Goal: Task Accomplishment & Management: Complete application form

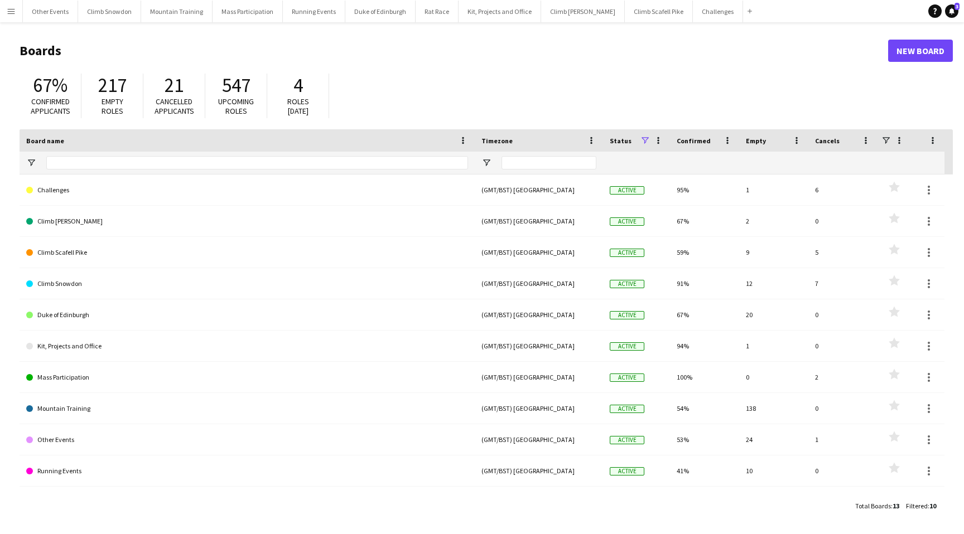
click at [8, 3] on button "Menu" at bounding box center [11, 11] width 22 height 22
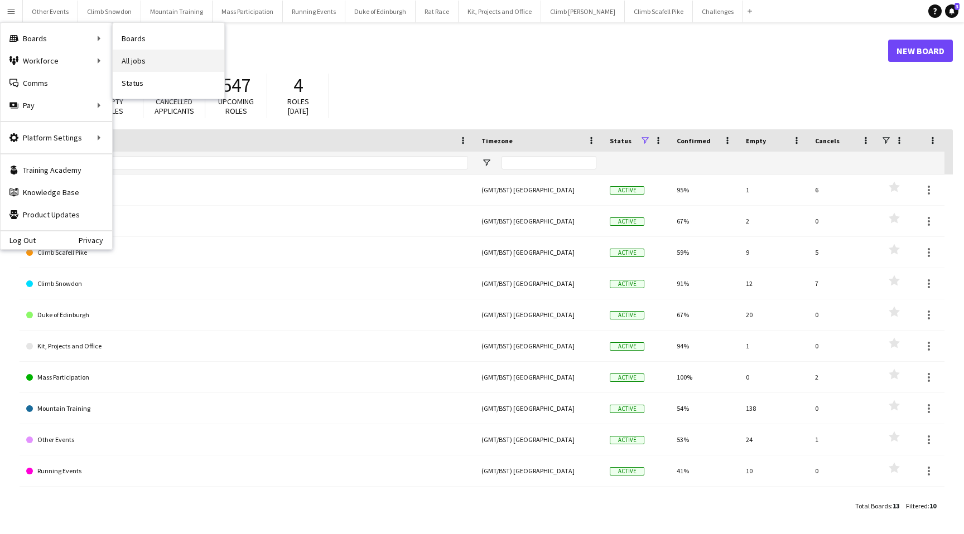
click at [134, 65] on link "All jobs" at bounding box center [169, 61] width 112 height 22
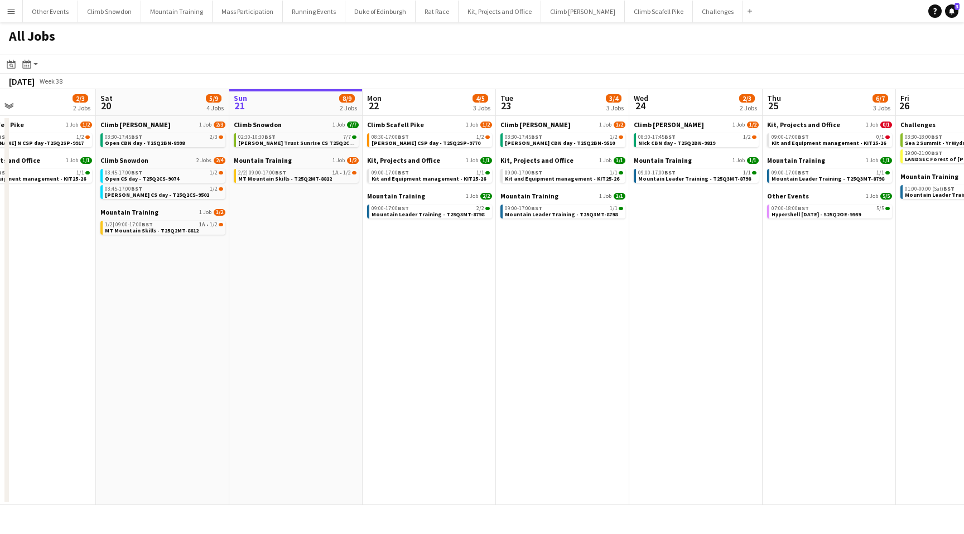
scroll to position [0, 312]
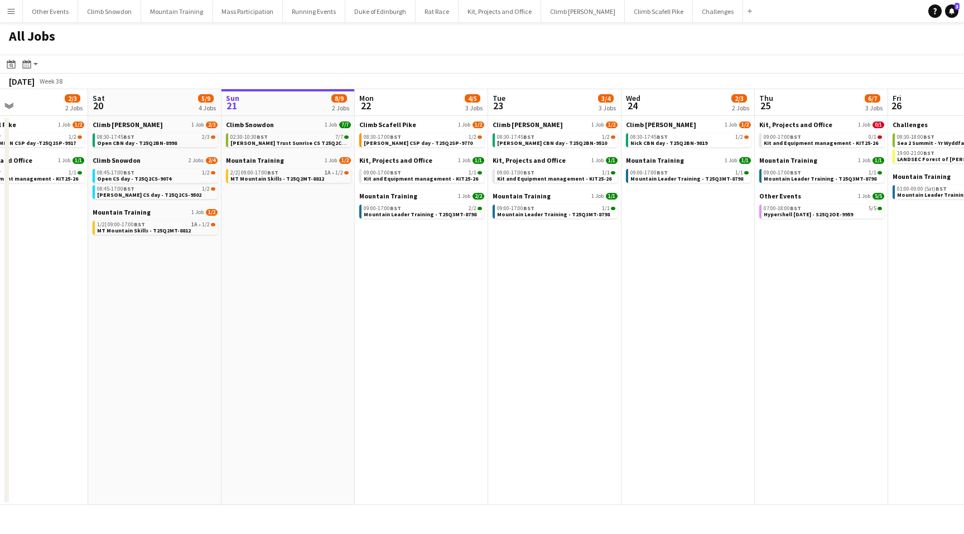
click at [257, 210] on app-date-cell "Climb Snowdon 1 Job 7/7 02:30-10:30 BST 7/7 Oliver Fisher Trust Sunrise CS T25Q…" at bounding box center [287, 310] width 133 height 389
click at [260, 205] on app-date-cell "Climb Snowdon 1 Job 7/7 02:30-10:30 BST 7/7 Oliver Fisher Trust Sunrise CS T25Q…" at bounding box center [287, 310] width 133 height 389
click at [12, 13] on app-icon "Menu" at bounding box center [11, 11] width 9 height 9
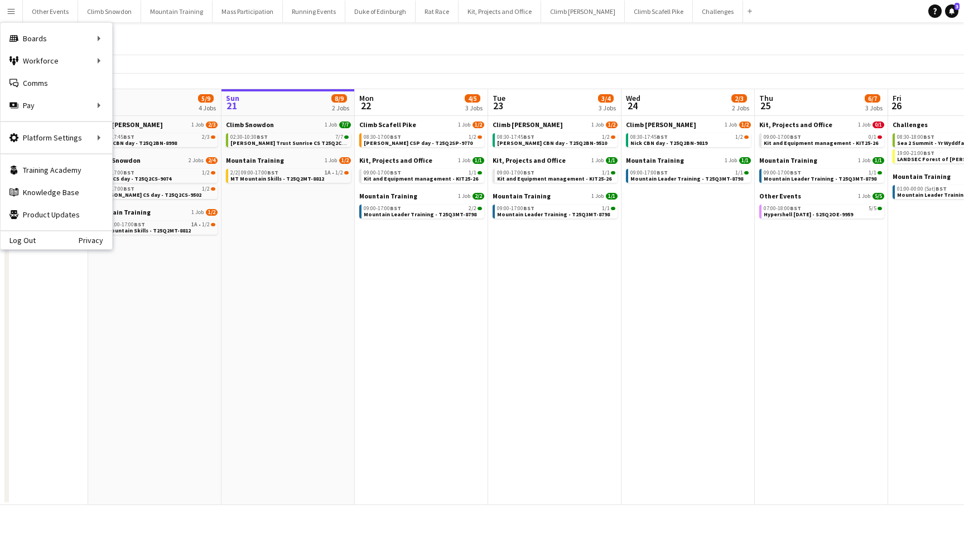
click at [263, 203] on app-date-cell "Climb Snowdon 1 Job 7/7 02:30-10:30 BST 7/7 Oliver Fisher Trust Sunrise CS T25Q…" at bounding box center [287, 310] width 133 height 389
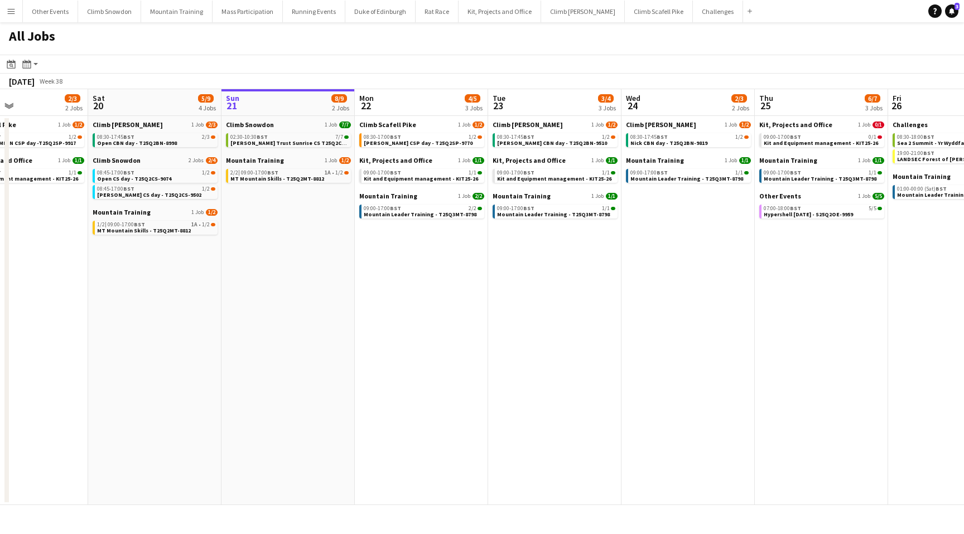
click at [12, 17] on button "Menu" at bounding box center [11, 11] width 22 height 22
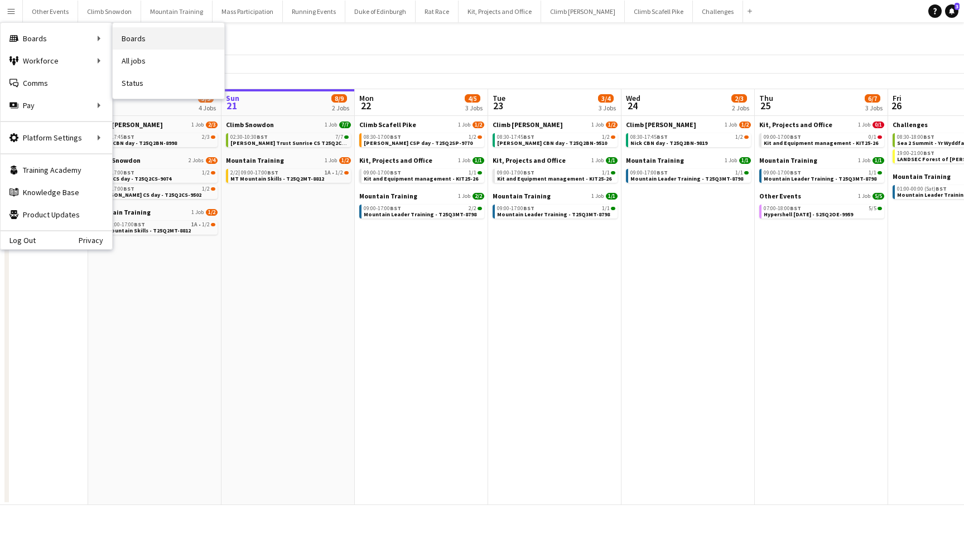
click at [151, 45] on link "Boards" at bounding box center [169, 38] width 112 height 22
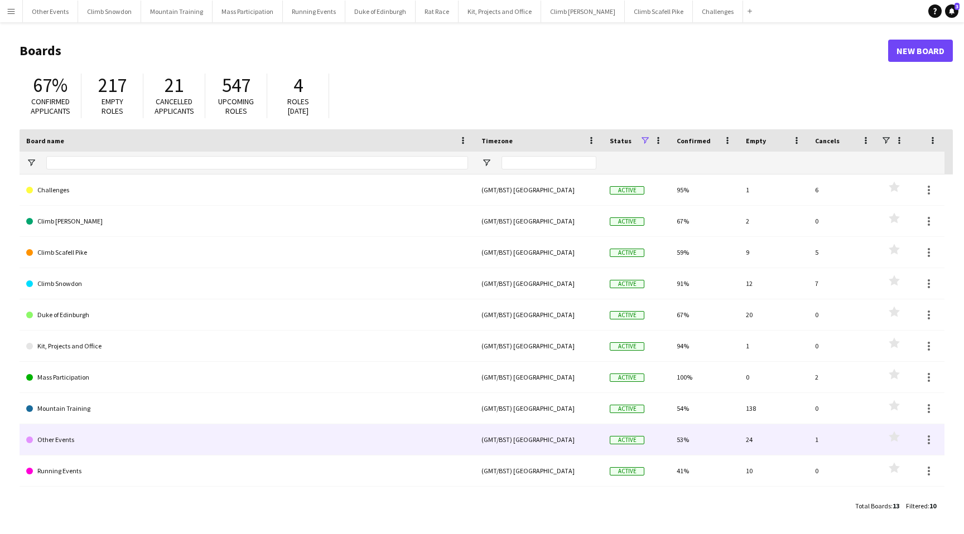
click at [55, 438] on link "Other Events" at bounding box center [247, 439] width 442 height 31
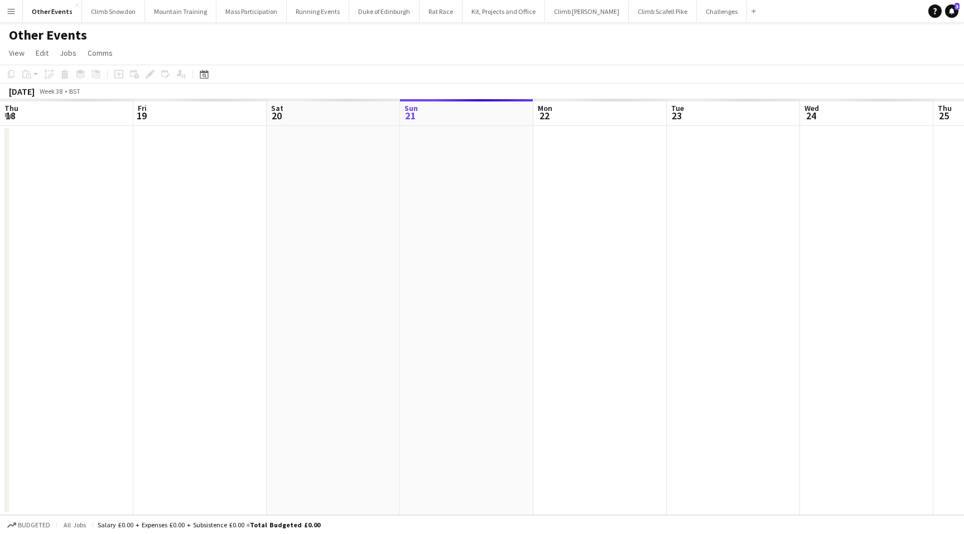
scroll to position [0, 267]
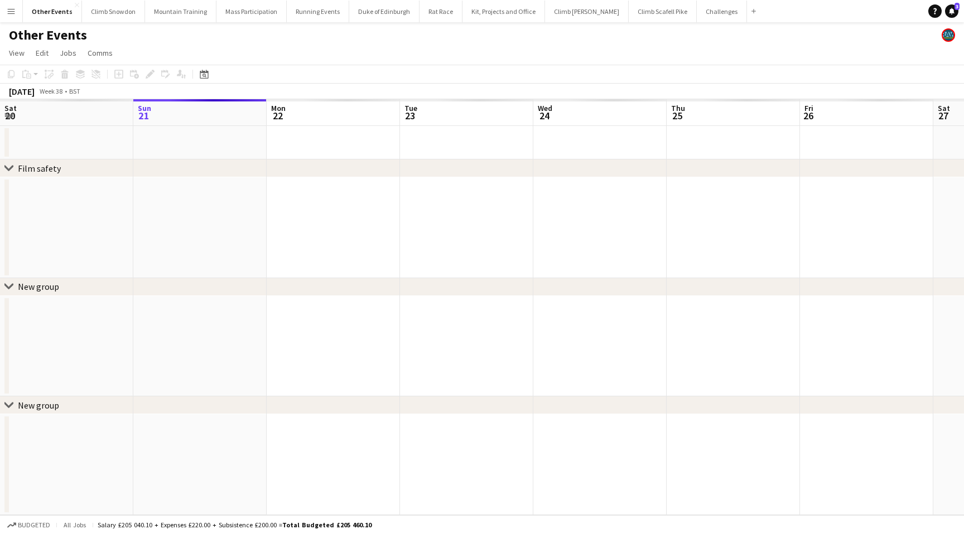
click at [164, 313] on app-date-cell at bounding box center [199, 346] width 133 height 101
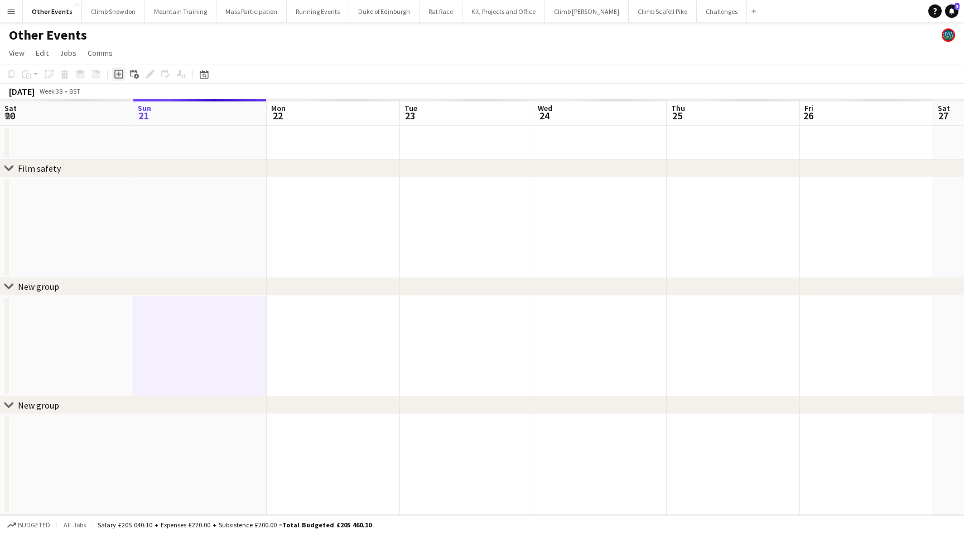
click at [118, 74] on icon at bounding box center [118, 74] width 5 height 5
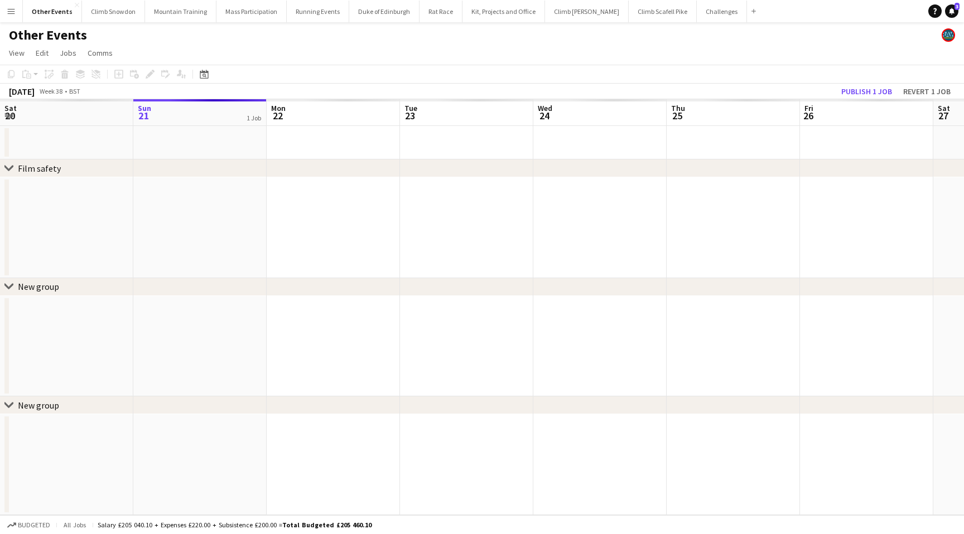
click at [177, 321] on app-date-cell at bounding box center [199, 346] width 133 height 101
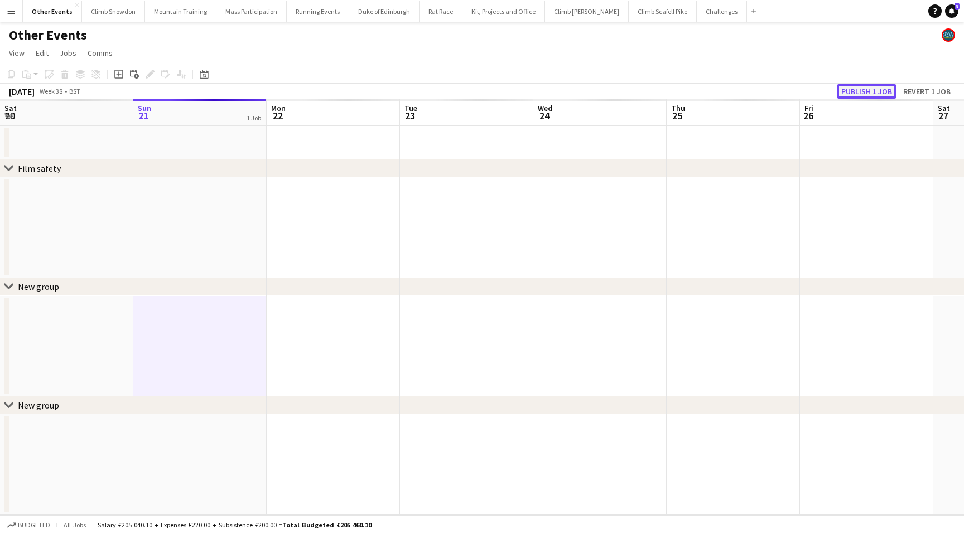
click at [872, 90] on button "Publish 1 job" at bounding box center [867, 91] width 60 height 15
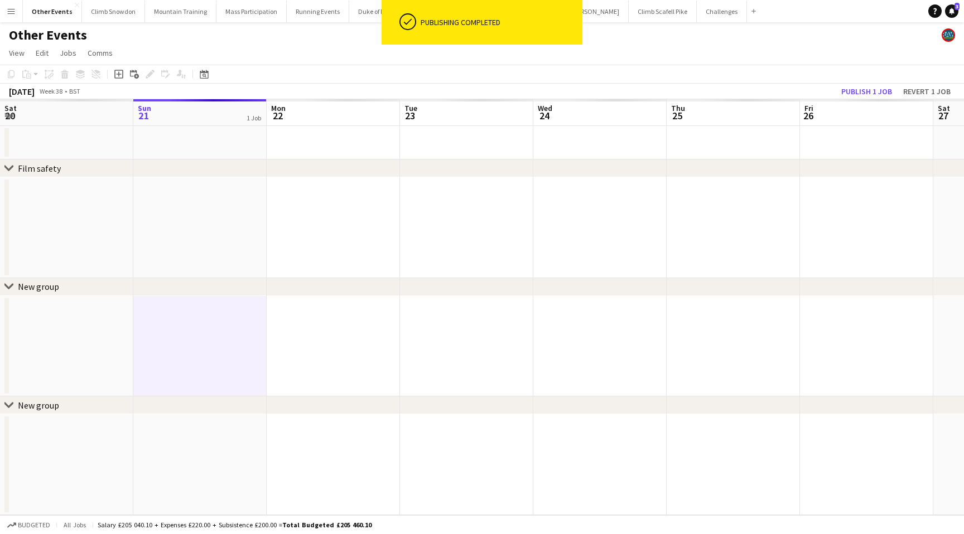
click at [177, 331] on app-date-cell at bounding box center [199, 346] width 133 height 101
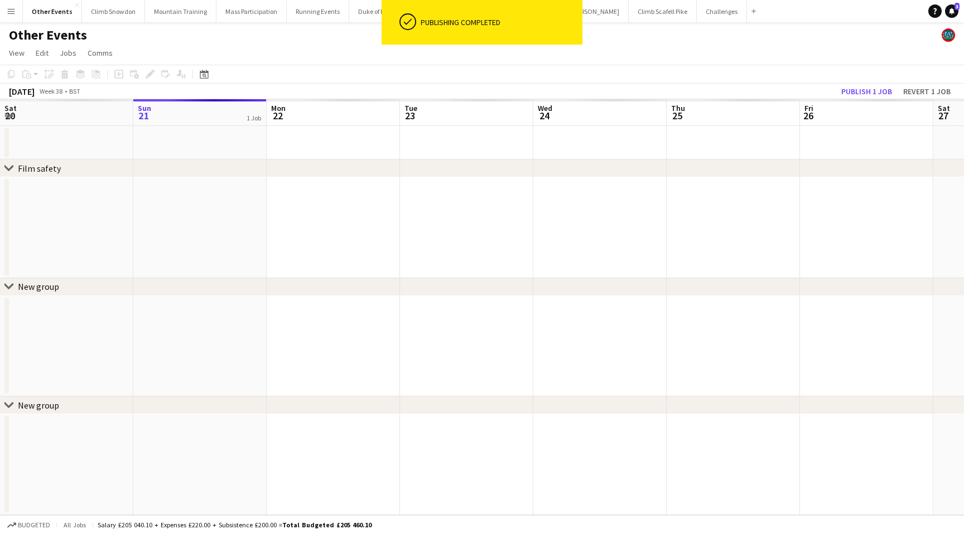
click at [8, 9] on app-icon "Menu" at bounding box center [11, 11] width 9 height 9
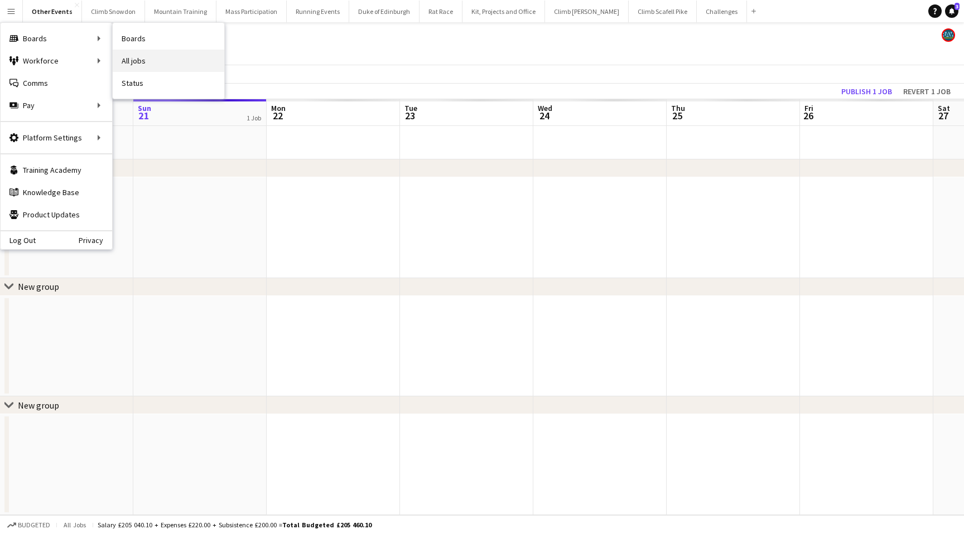
click at [142, 57] on link "All jobs" at bounding box center [169, 61] width 112 height 22
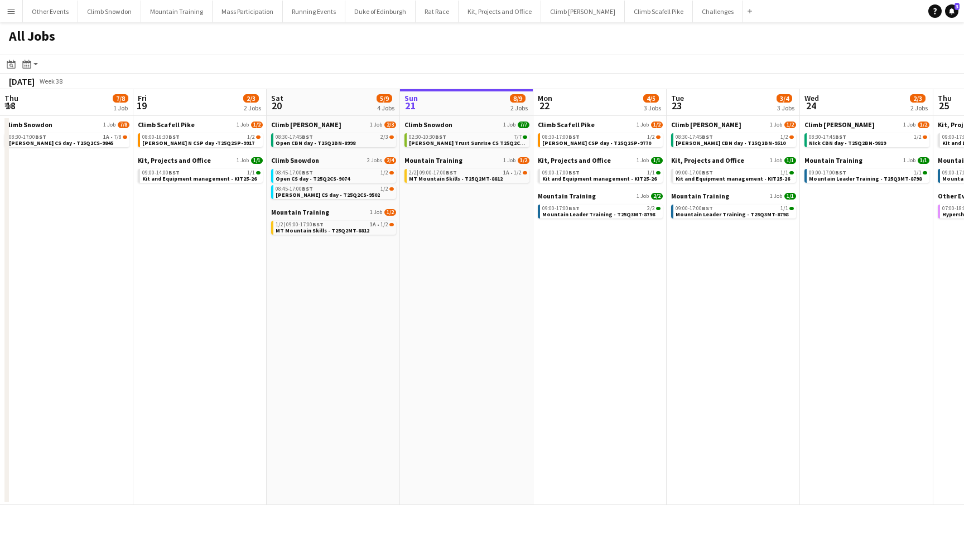
scroll to position [0, 267]
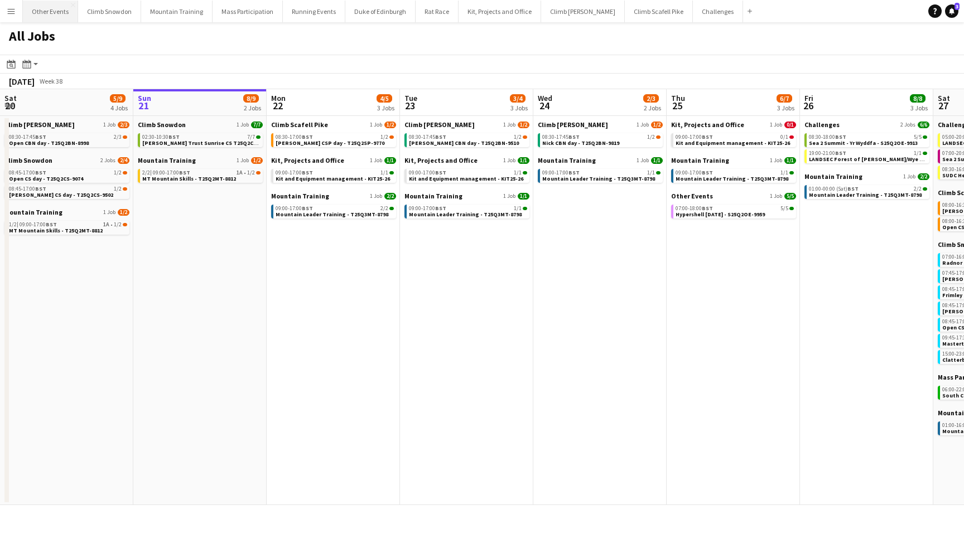
click at [57, 9] on button "Other Events Close" at bounding box center [50, 12] width 55 height 22
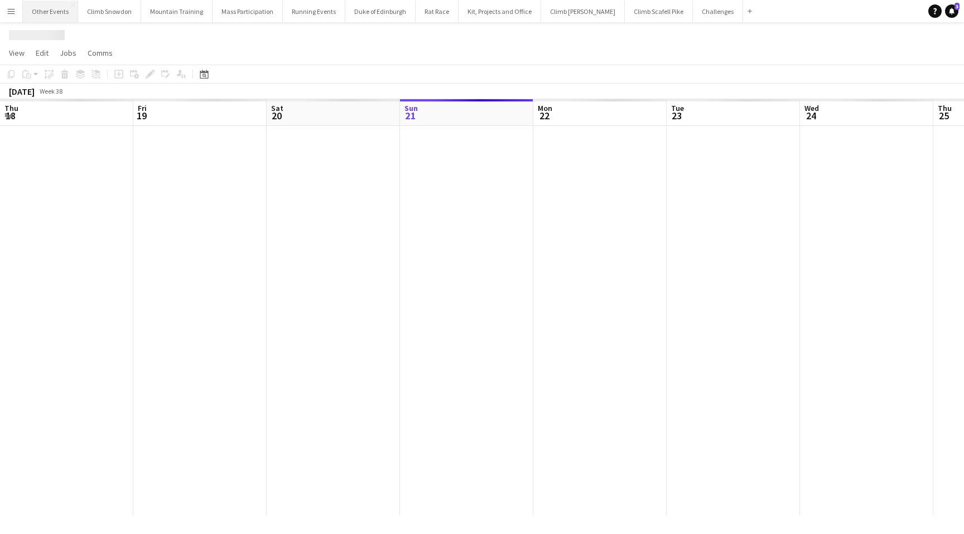
scroll to position [0, 267]
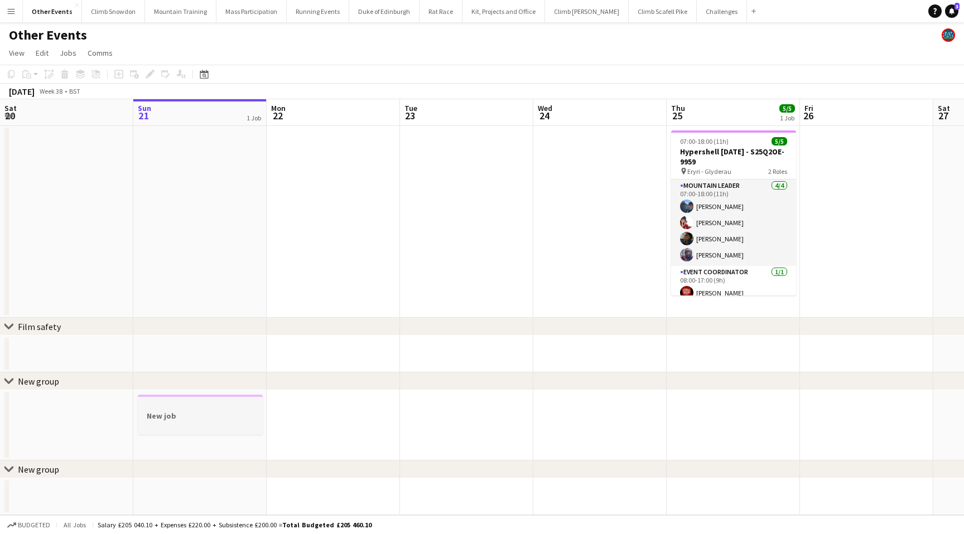
click at [185, 417] on h3 "New job" at bounding box center [200, 416] width 125 height 10
click at [148, 73] on icon "Edit" at bounding box center [150, 74] width 9 height 9
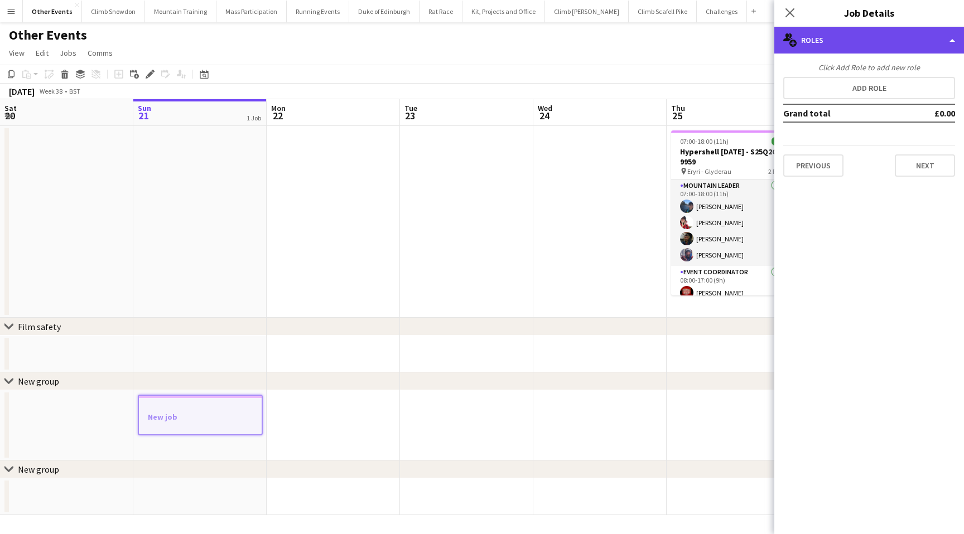
click at [848, 37] on div "multiple-users-add Roles" at bounding box center [869, 40] width 190 height 27
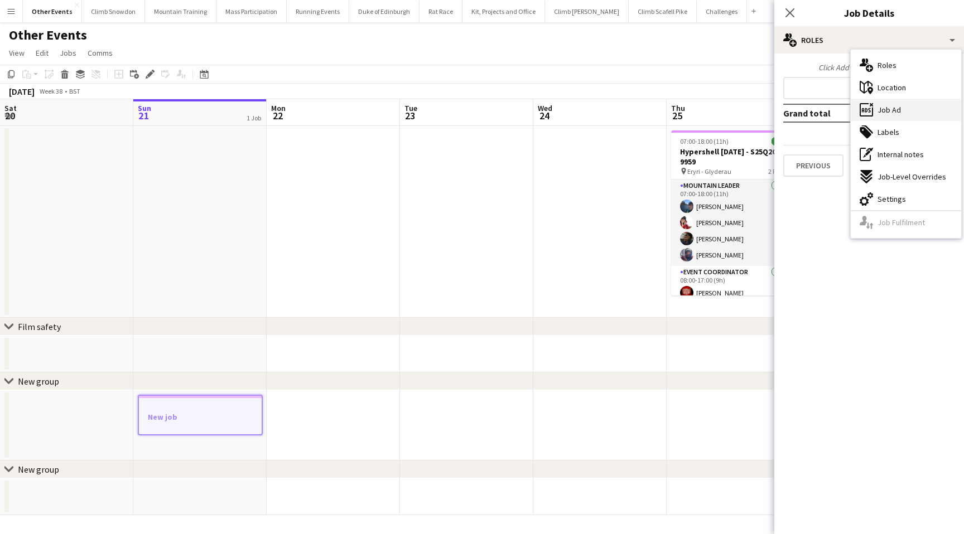
click at [885, 110] on span "Job Ad" at bounding box center [888, 110] width 23 height 10
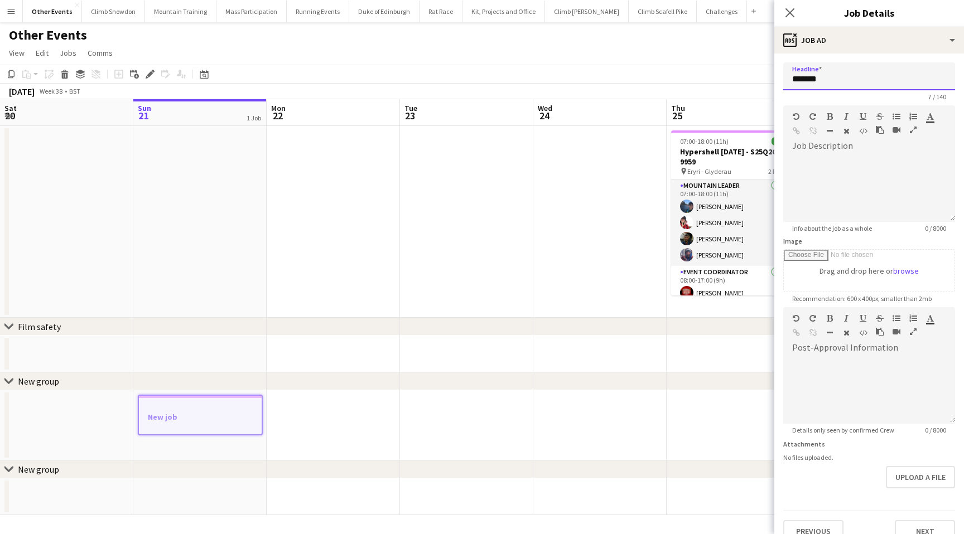
drag, startPoint x: 831, startPoint y: 84, endPoint x: 765, endPoint y: 84, distance: 65.8
click at [765, 84] on body "Menu Boards Boards Boards All jobs Status Workforce Workforce My Workforce Recr…" at bounding box center [482, 267] width 964 height 534
type input "**********"
click at [813, 145] on div "default Heading 1 Heading 2 Heading 3 Heading 4 Heading 5 Heading 6 Heading 7 P…" at bounding box center [869, 126] width 172 height 42
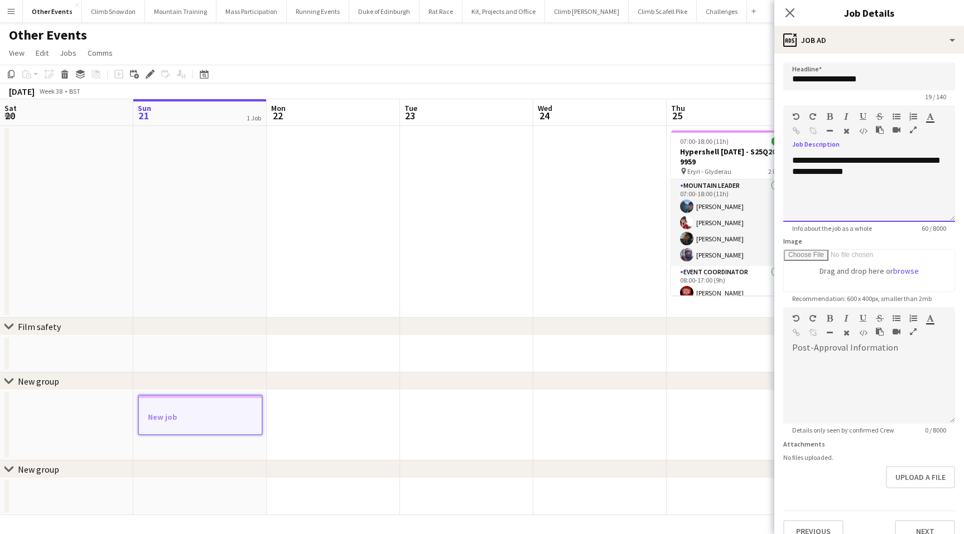
click at [823, 163] on div "**********" at bounding box center [869, 188] width 172 height 67
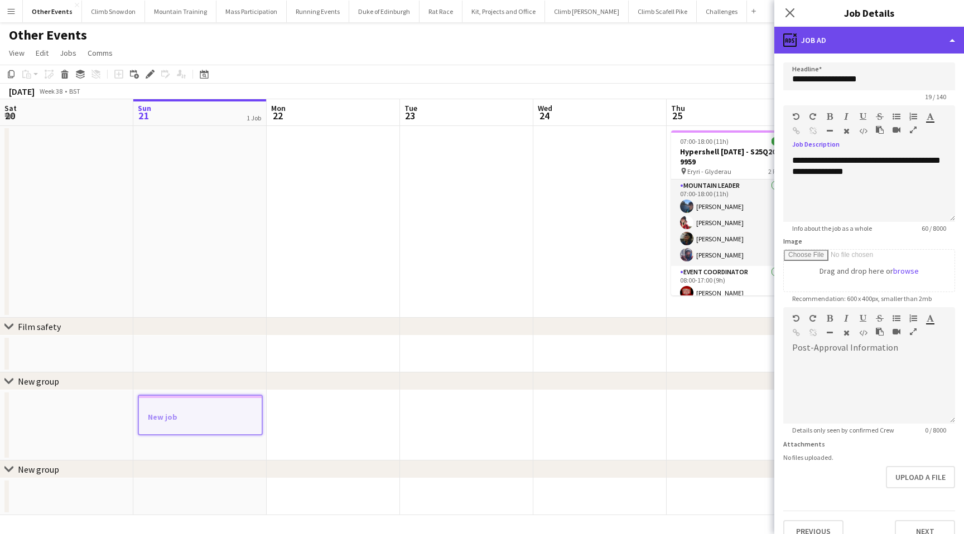
click at [883, 46] on div "ads-window Job Ad" at bounding box center [869, 40] width 190 height 27
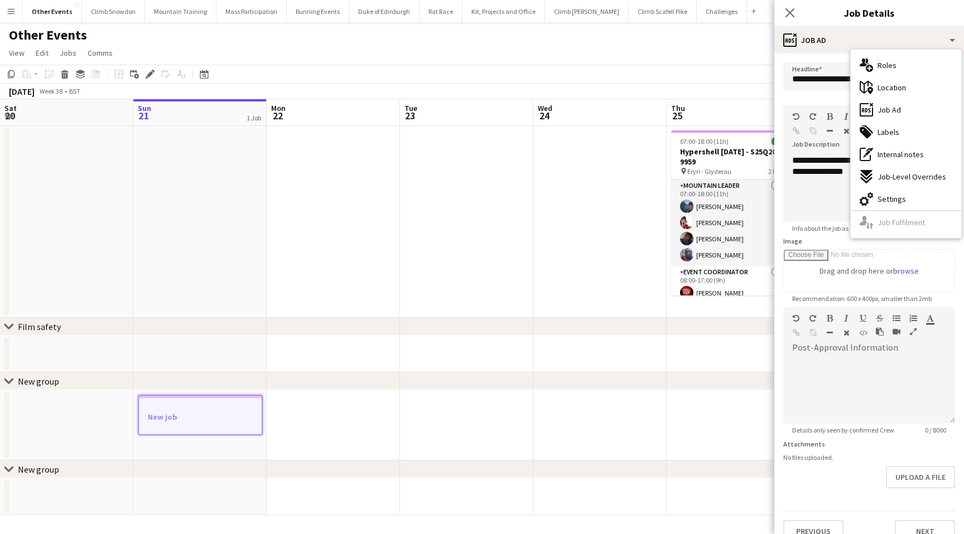
click at [853, 474] on div "Upload a file" at bounding box center [869, 477] width 172 height 22
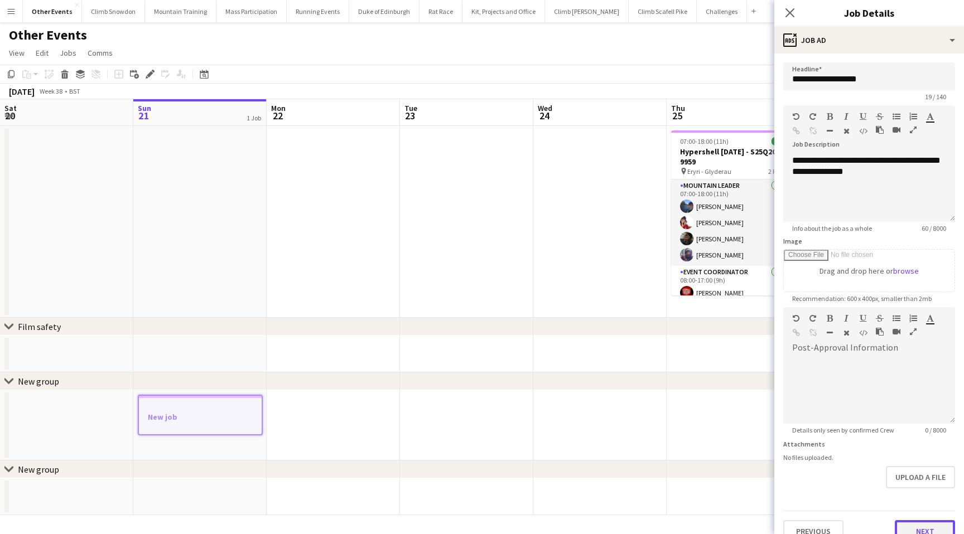
click at [916, 527] on button "Next" at bounding box center [925, 531] width 60 height 22
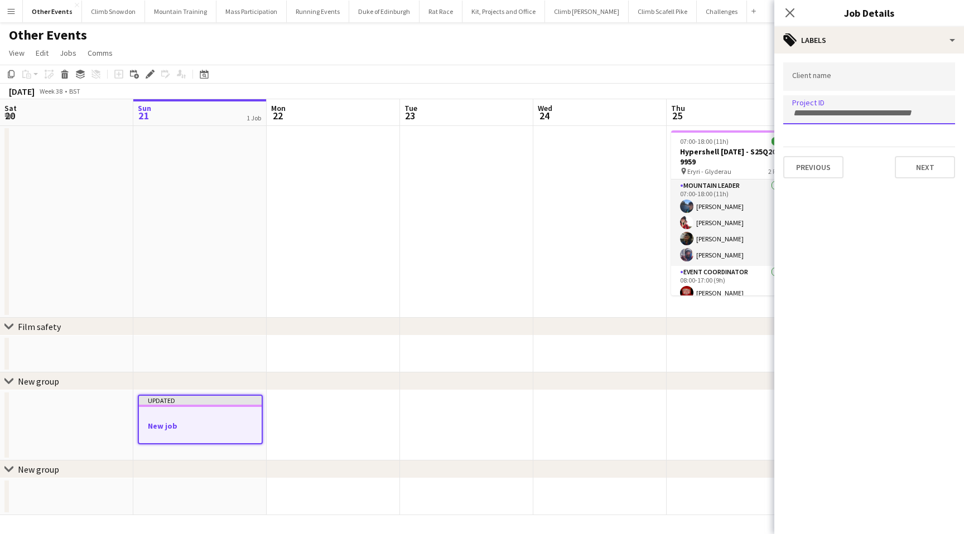
click at [823, 114] on input "Type to search project ID labels..." at bounding box center [869, 113] width 154 height 10
paste input "**********"
type input "**********"
click at [929, 168] on button "Next" at bounding box center [925, 167] width 60 height 22
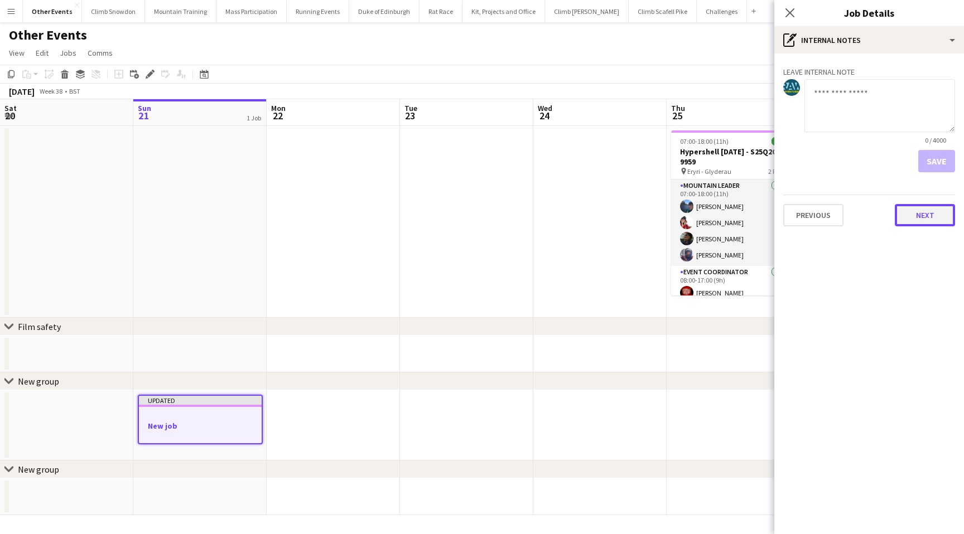
click at [928, 215] on button "Next" at bounding box center [925, 215] width 60 height 22
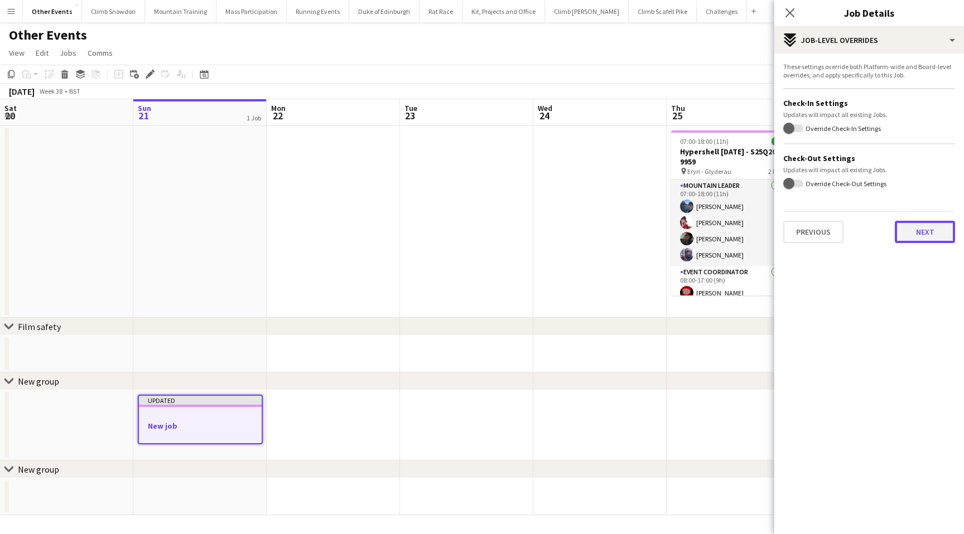
click at [923, 228] on button "Next" at bounding box center [925, 232] width 60 height 22
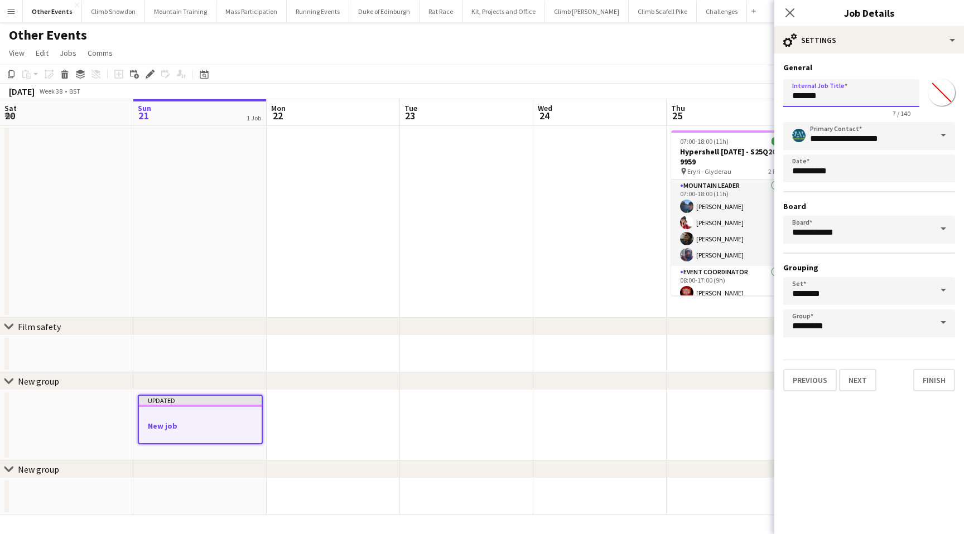
drag, startPoint x: 842, startPoint y: 95, endPoint x: 776, endPoint y: 95, distance: 65.8
click at [775, 95] on form "**********" at bounding box center [869, 226] width 190 height 329
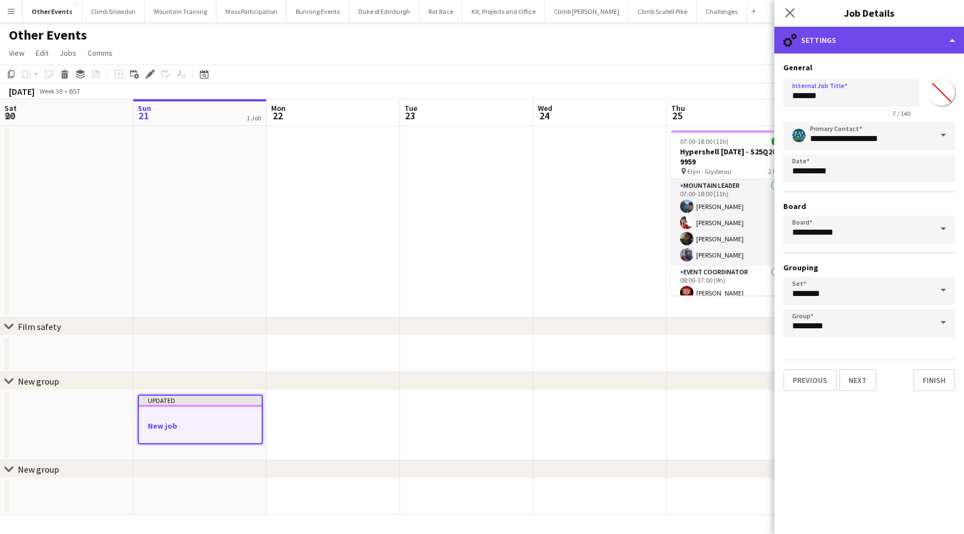
click at [834, 46] on div "cog-double-3 Settings" at bounding box center [869, 40] width 190 height 27
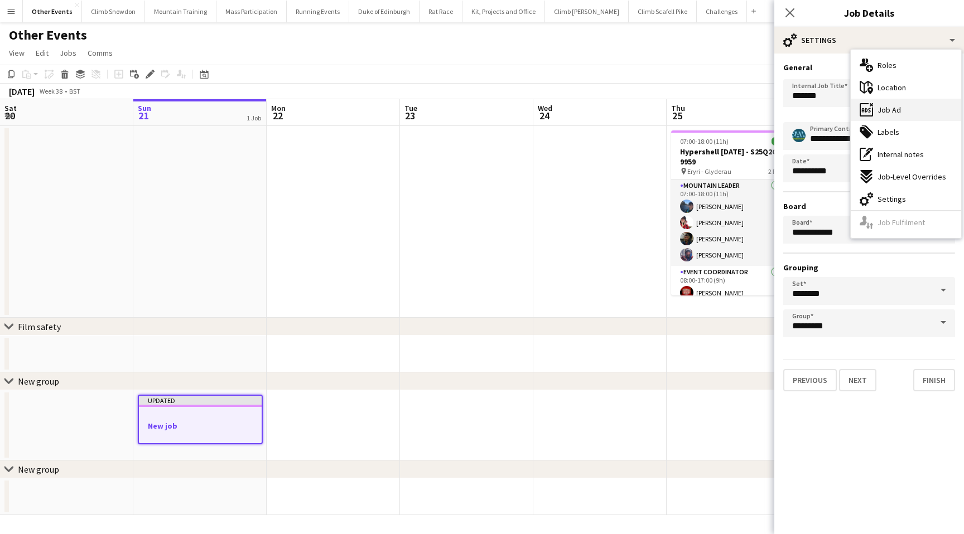
click at [887, 110] on span "Job Ad" at bounding box center [888, 110] width 23 height 10
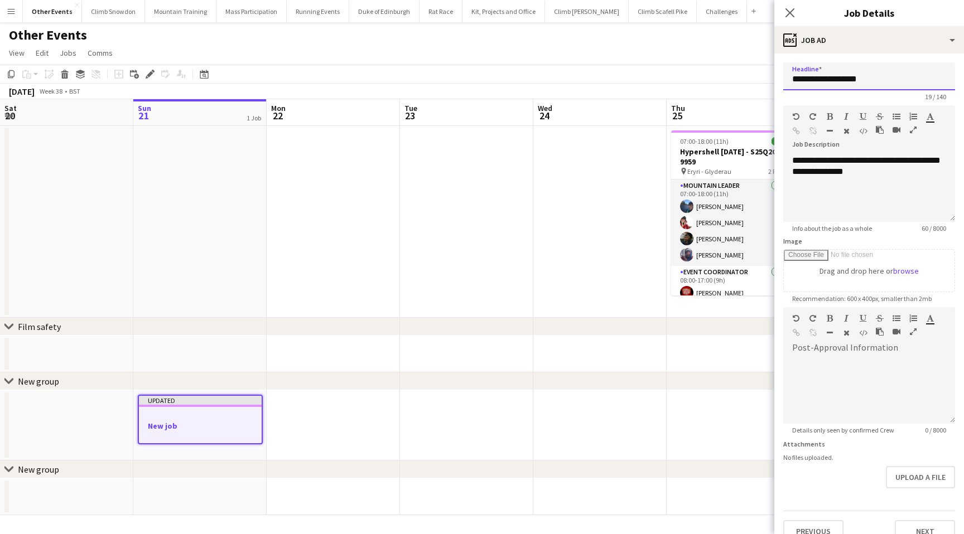
drag, startPoint x: 881, startPoint y: 82, endPoint x: 767, endPoint y: 80, distance: 113.8
click at [767, 80] on body "Menu Boards Boards Boards All jobs Status Workforce Workforce My Workforce Recr…" at bounding box center [482, 267] width 964 height 534
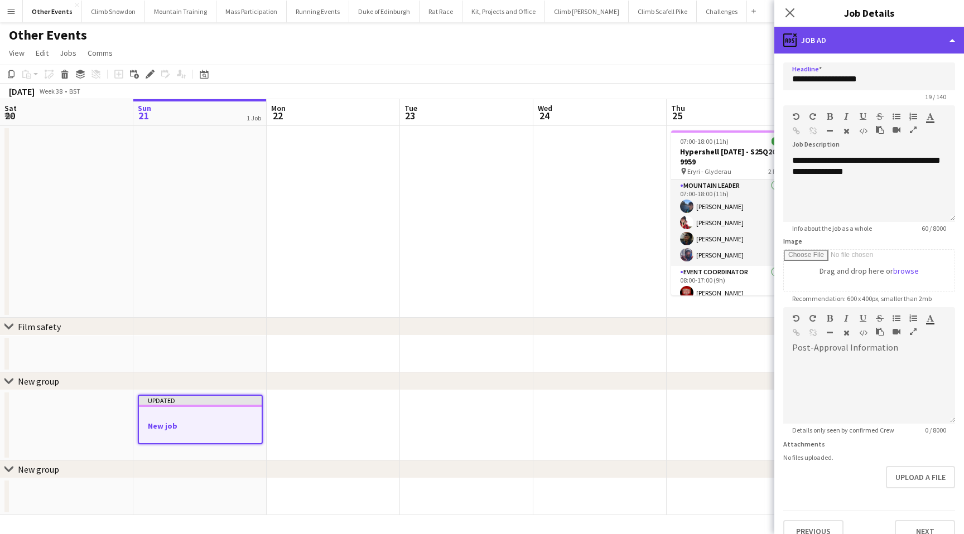
click at [863, 46] on div "ads-window Job Ad" at bounding box center [869, 40] width 190 height 27
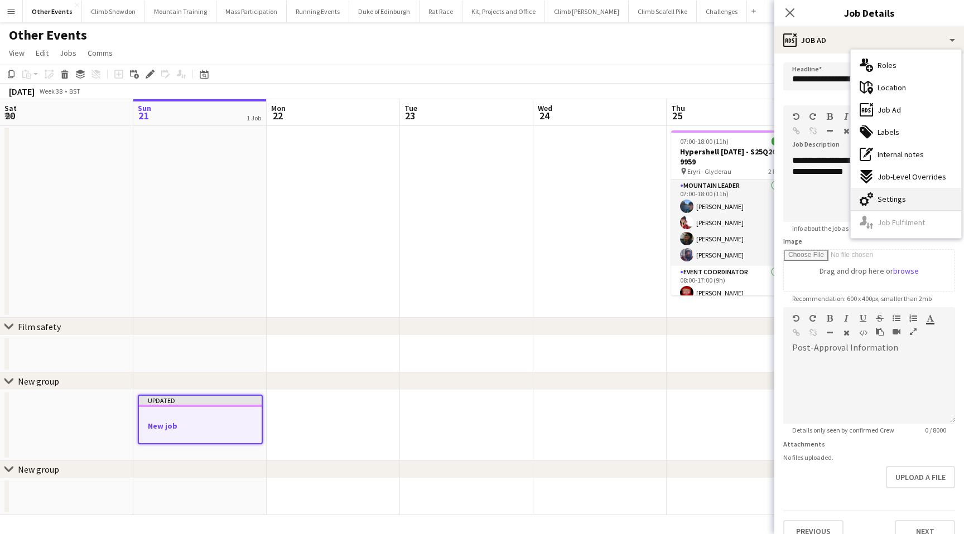
click at [884, 195] on span "Settings" at bounding box center [891, 199] width 28 height 10
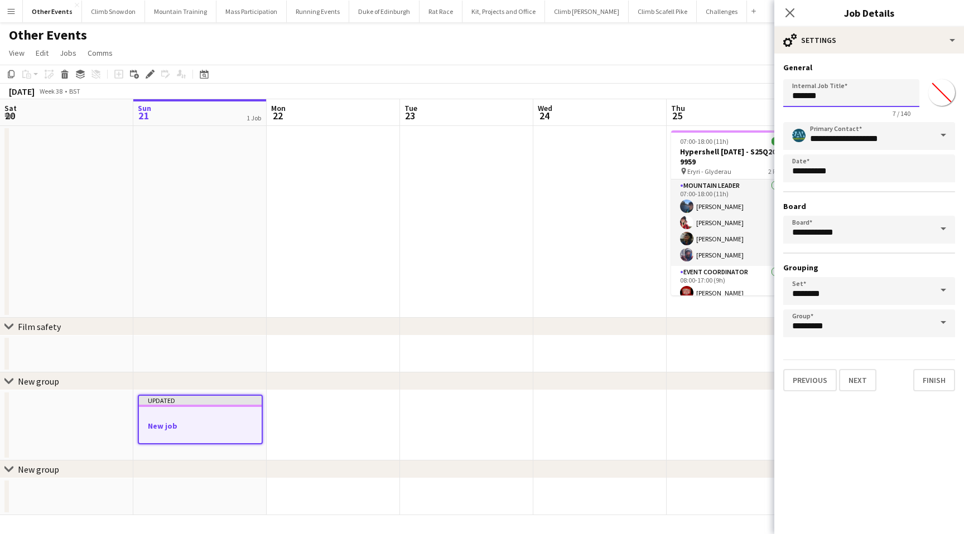
click at [818, 99] on input "*******" at bounding box center [851, 93] width 136 height 28
drag, startPoint x: 828, startPoint y: 95, endPoint x: 759, endPoint y: 95, distance: 69.7
click at [759, 95] on body "Menu Boards Boards Boards All jobs Status Workforce Workforce My Workforce Recr…" at bounding box center [482, 267] width 964 height 534
paste input "**********"
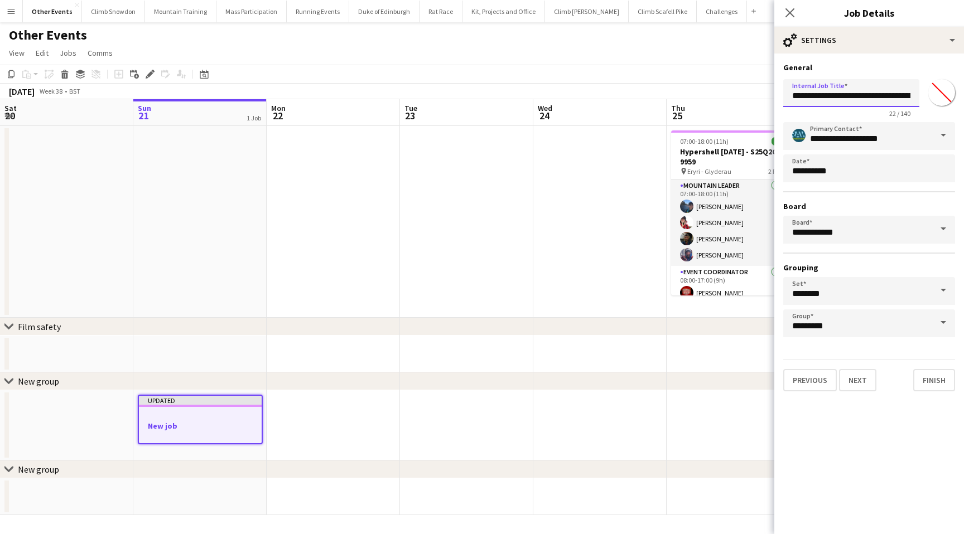
scroll to position [0, 54]
click at [828, 96] on input "**********" at bounding box center [851, 93] width 136 height 28
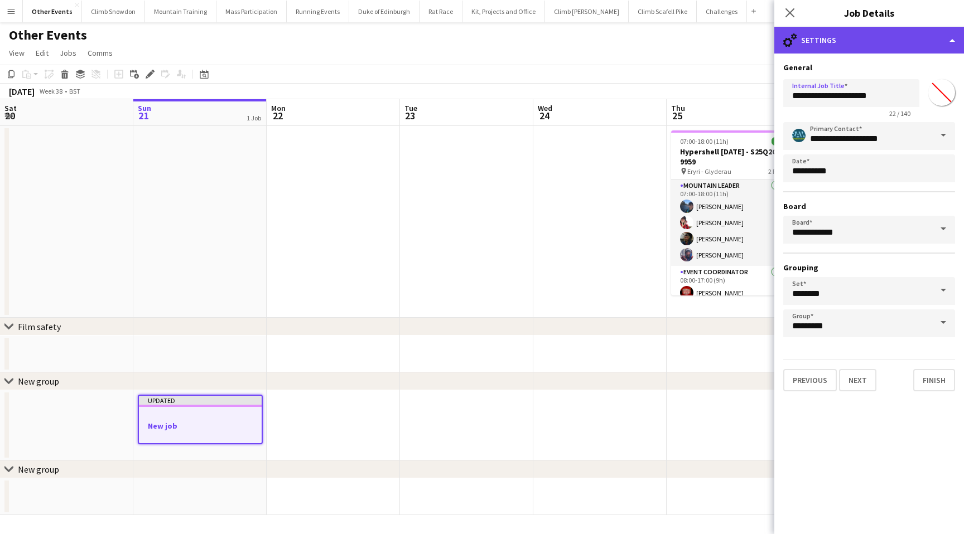
click at [826, 41] on div "cog-double-3 Settings" at bounding box center [869, 40] width 190 height 27
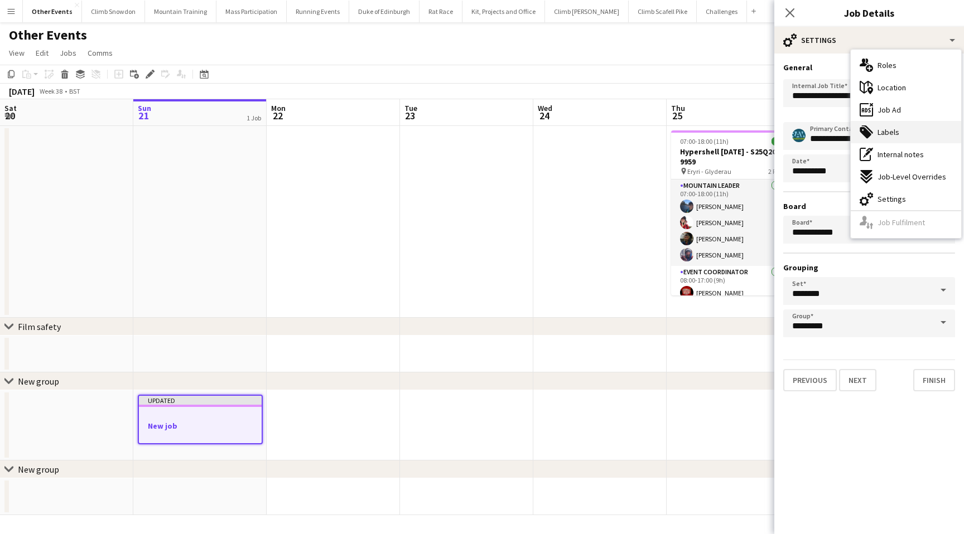
click at [880, 130] on span "Labels" at bounding box center [888, 132] width 22 height 10
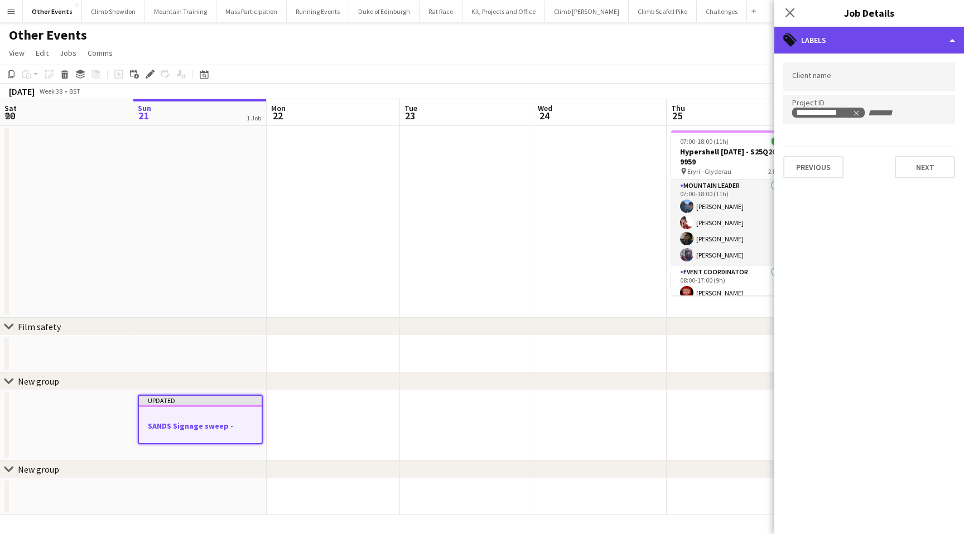
click at [834, 45] on div "tags-double Labels" at bounding box center [869, 40] width 190 height 27
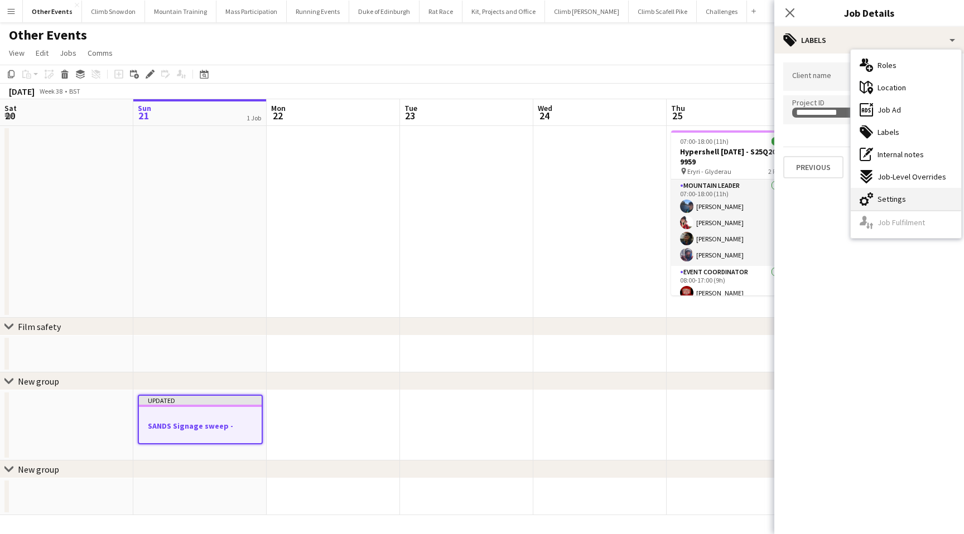
click at [899, 203] on span "Settings" at bounding box center [891, 199] width 28 height 10
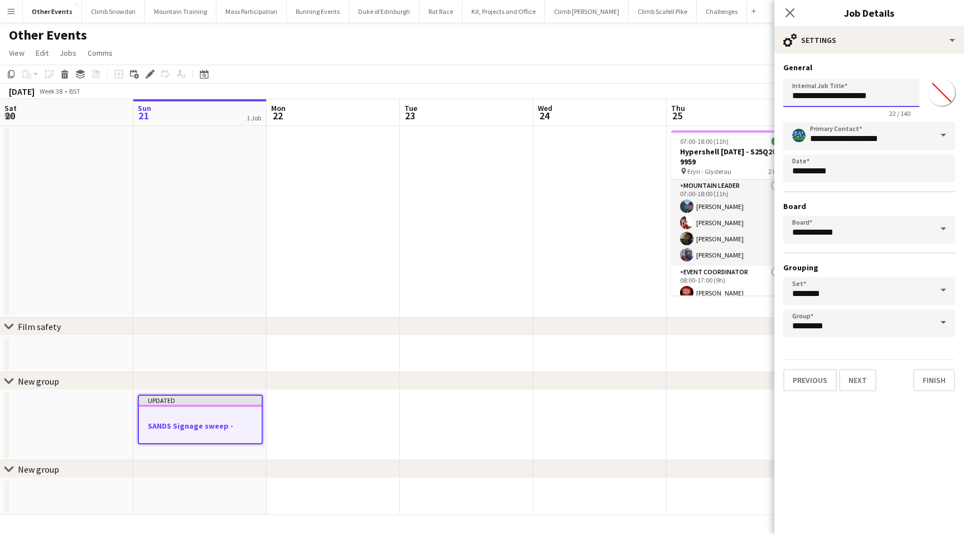
click at [892, 93] on input "**********" at bounding box center [851, 93] width 136 height 28
paste input "**********"
type input "**********"
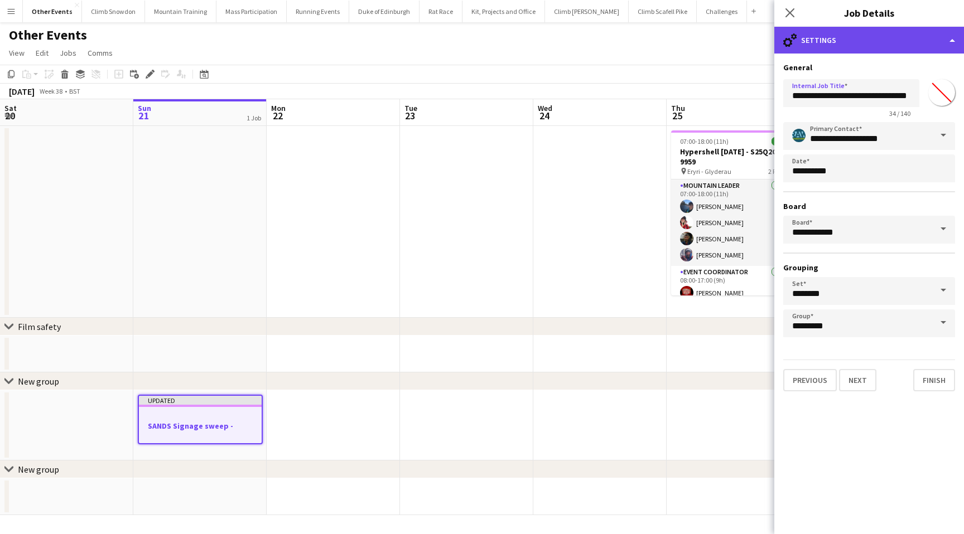
scroll to position [0, 0]
click at [851, 40] on div "cog-double-3 Settings" at bounding box center [869, 40] width 190 height 27
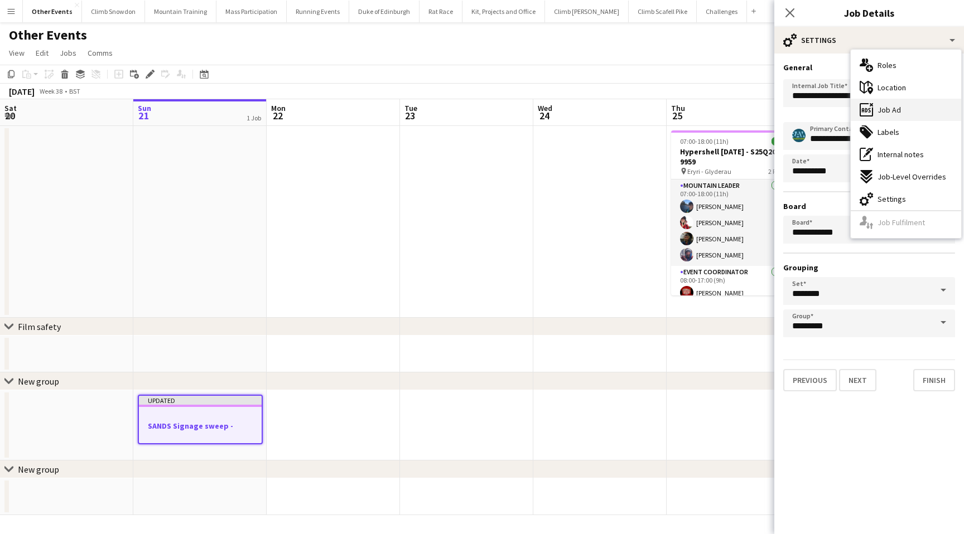
click at [891, 109] on span "Job Ad" at bounding box center [888, 110] width 23 height 10
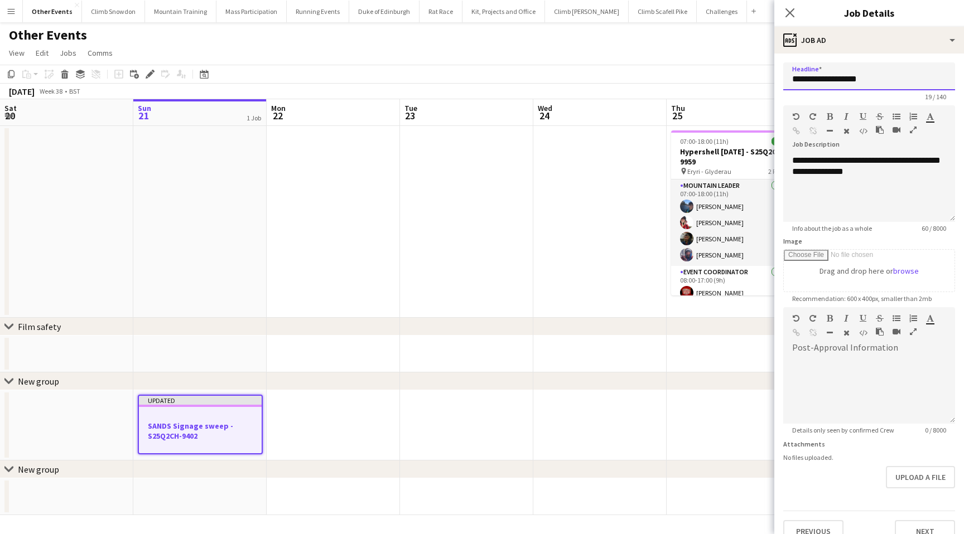
click at [890, 75] on input "**********" at bounding box center [869, 76] width 172 height 28
paste input "**********"
type input "**********"
click at [926, 528] on button "Next" at bounding box center [925, 531] width 60 height 22
type input "*******"
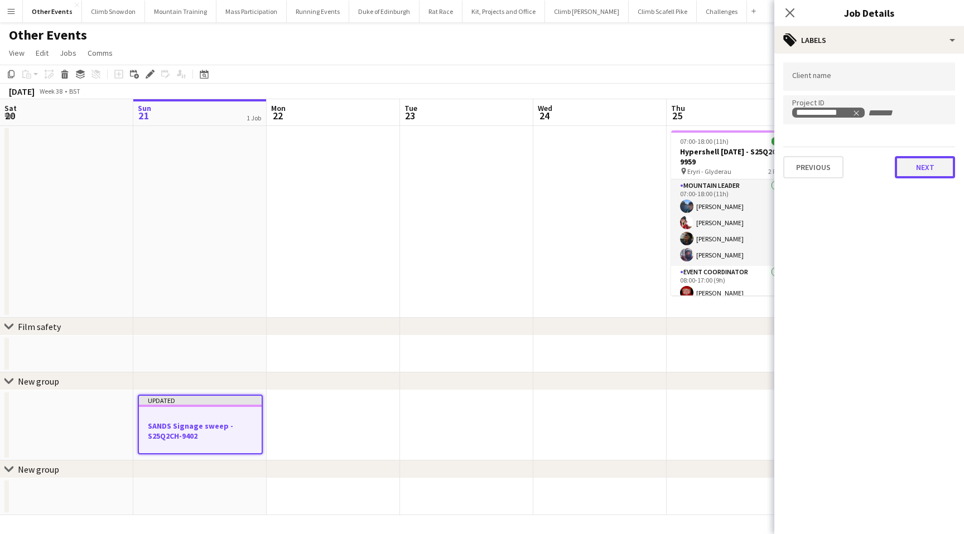
click at [936, 175] on button "Next" at bounding box center [925, 167] width 60 height 22
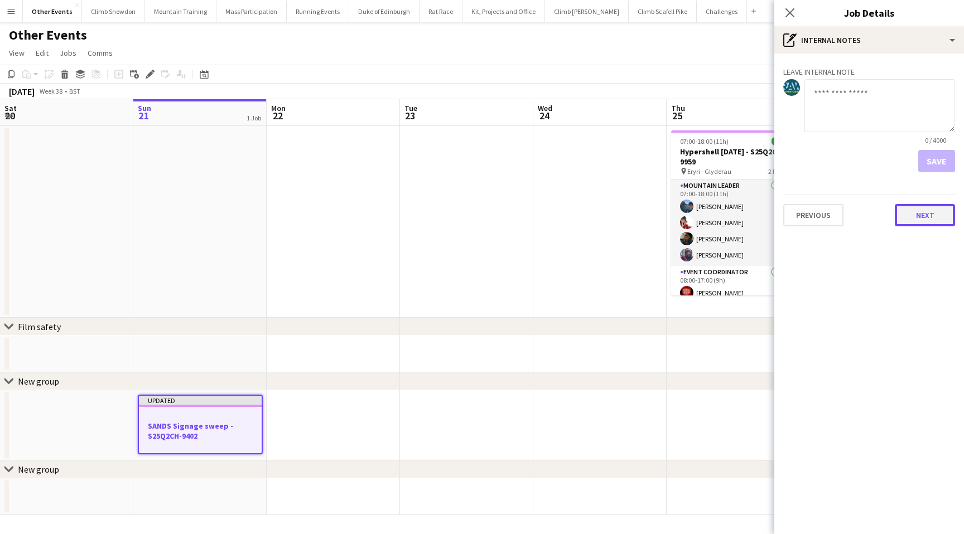
click at [920, 224] on button "Next" at bounding box center [925, 215] width 60 height 22
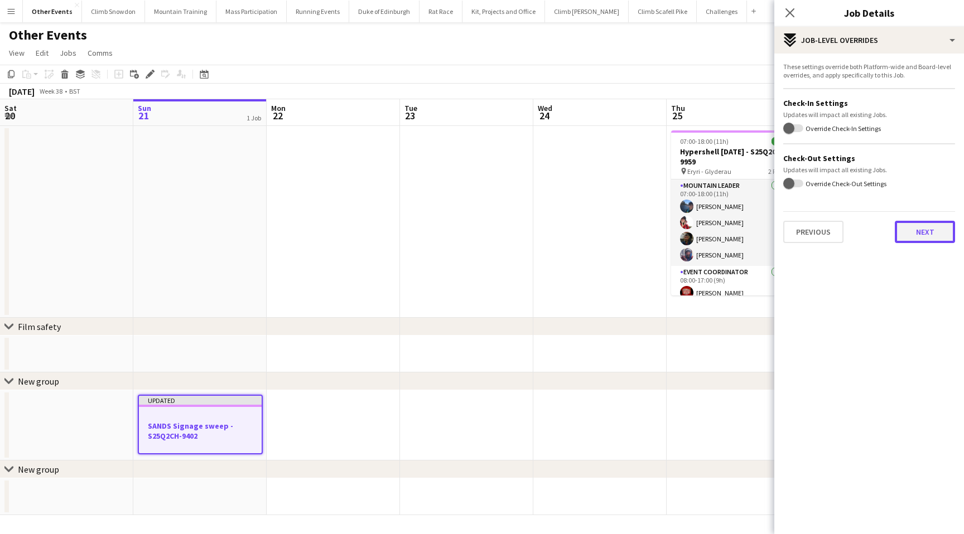
click at [919, 233] on button "Next" at bounding box center [925, 232] width 60 height 22
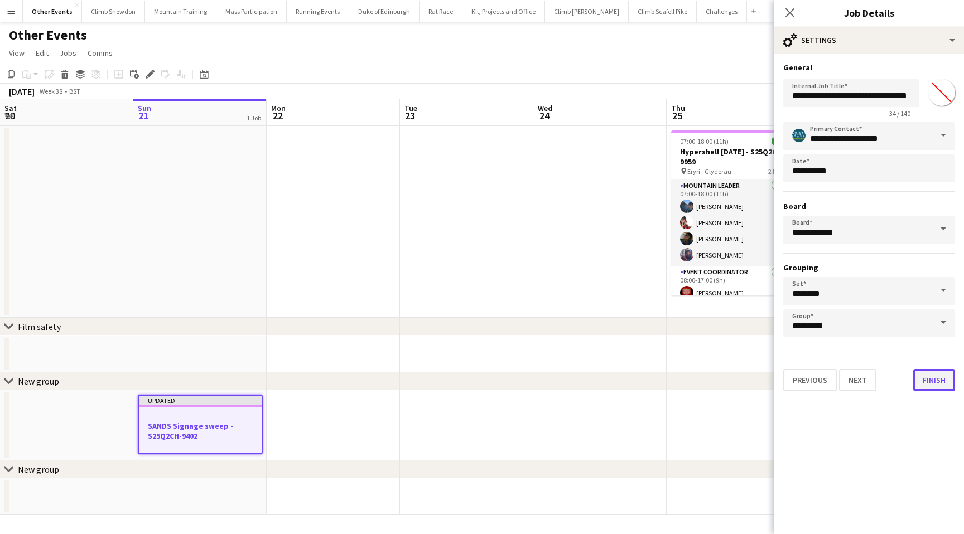
click at [938, 382] on button "Finish" at bounding box center [934, 380] width 42 height 22
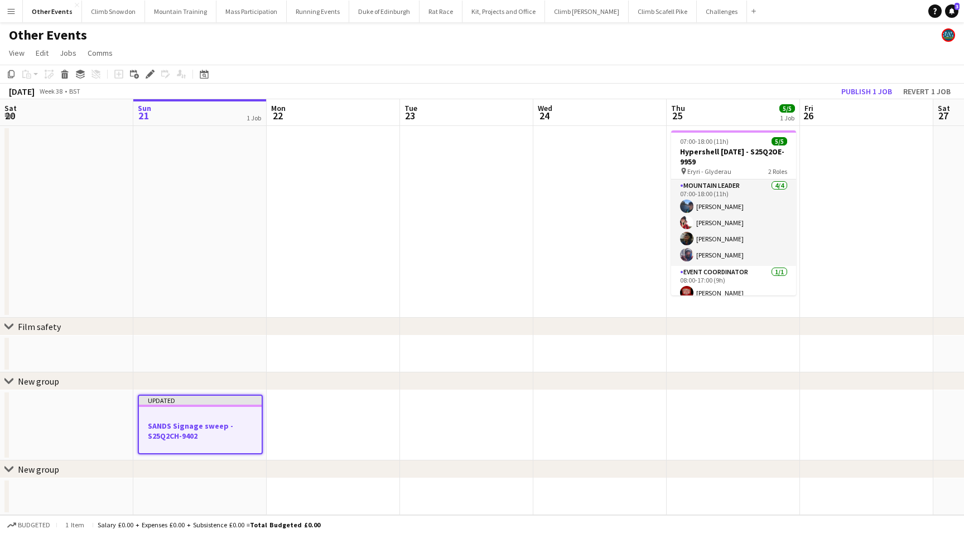
click at [214, 428] on h3 "SANDS Signage sweep - S25Q2CH-9402" at bounding box center [200, 431] width 123 height 20
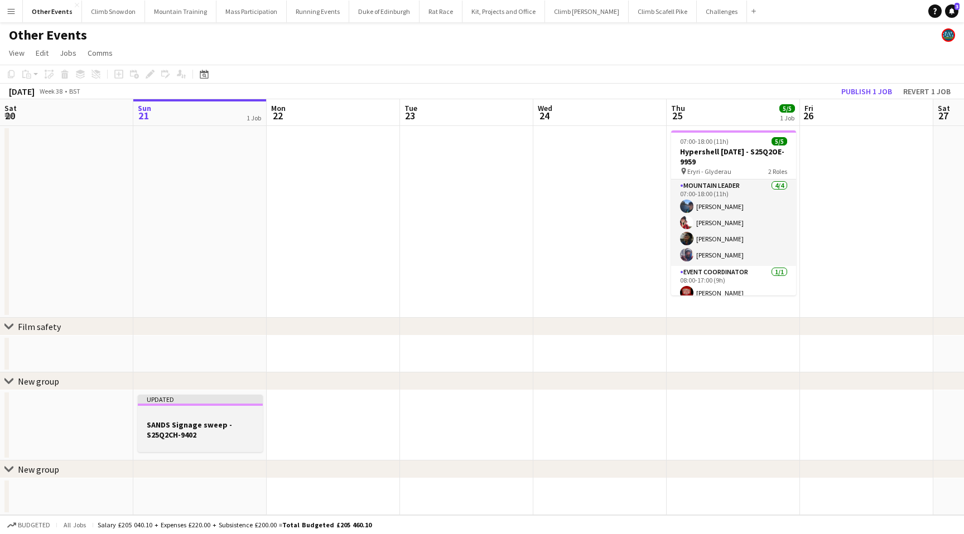
click at [214, 428] on h3 "SANDS Signage sweep - S25Q2CH-9402" at bounding box center [200, 430] width 125 height 20
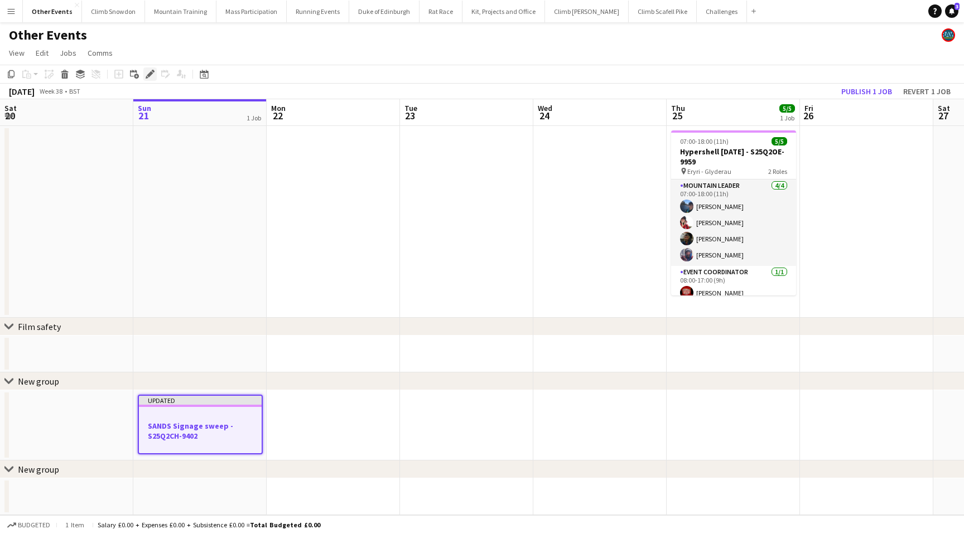
click at [151, 74] on icon at bounding box center [150, 74] width 6 height 6
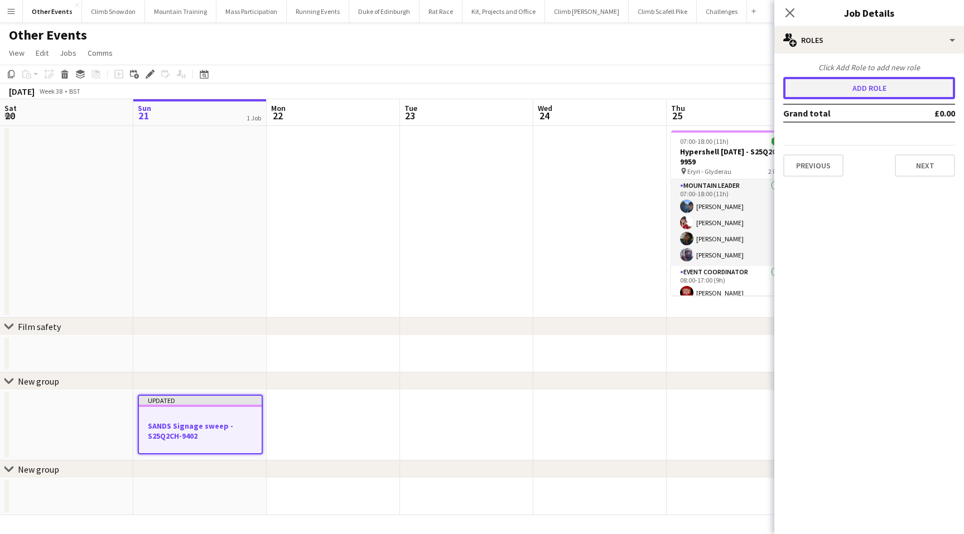
click at [852, 87] on button "Add role" at bounding box center [869, 88] width 172 height 22
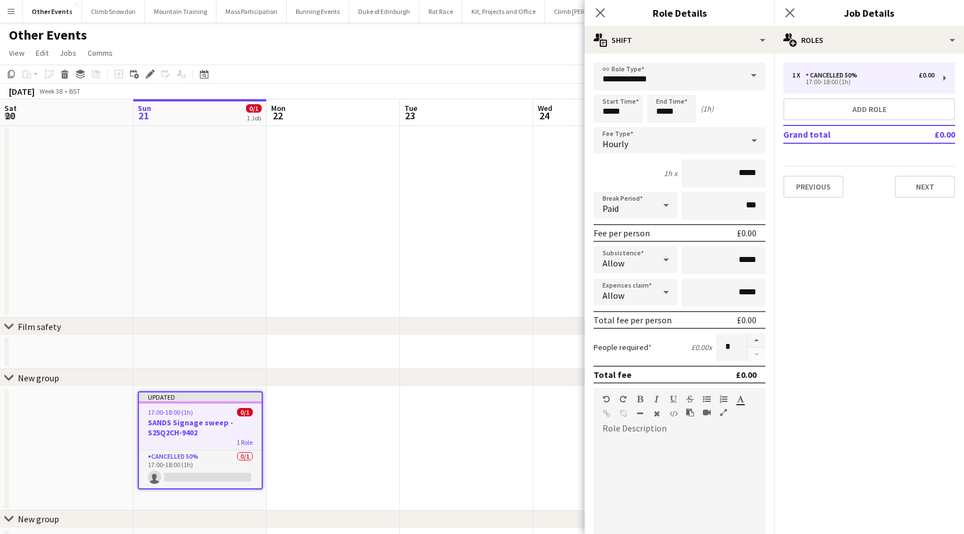
click at [753, 74] on span at bounding box center [753, 75] width 23 height 27
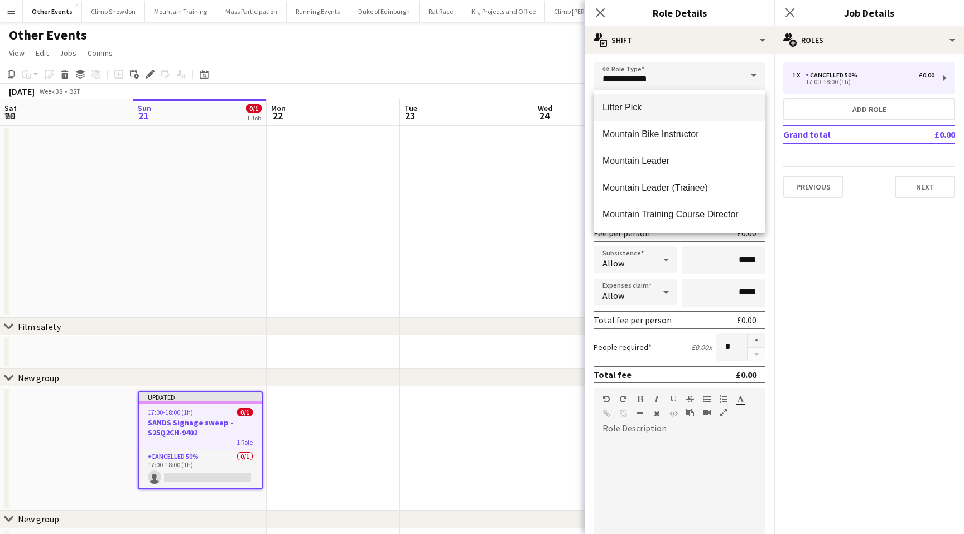
scroll to position [490, 0]
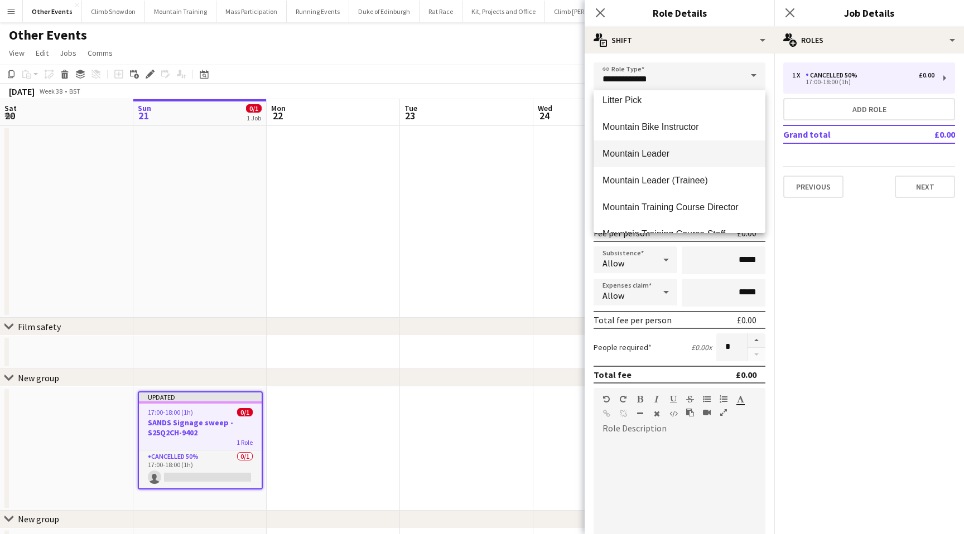
click at [643, 152] on span "Mountain Leader" at bounding box center [679, 153] width 154 height 11
type input "**********"
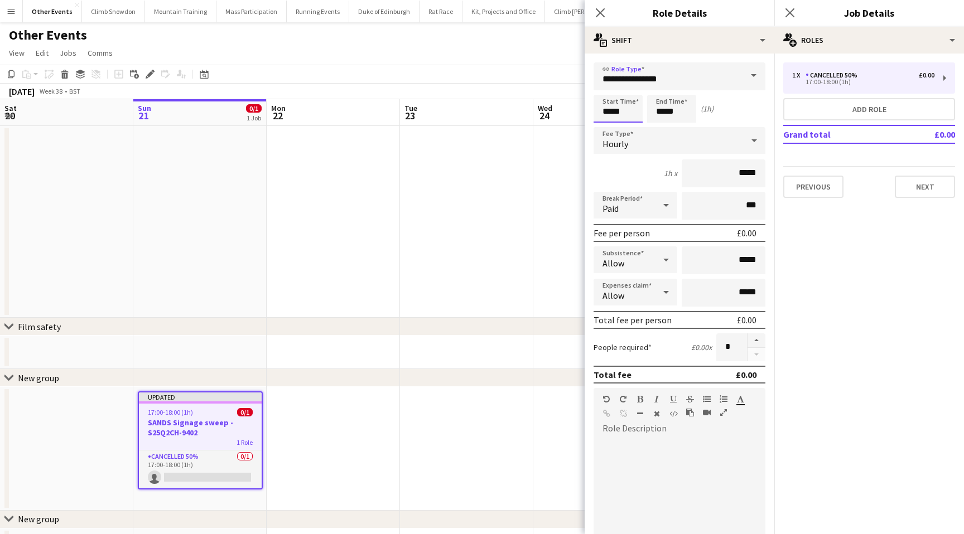
click at [626, 113] on input "*****" at bounding box center [617, 109] width 49 height 28
click at [754, 139] on icon at bounding box center [754, 140] width 6 height 3
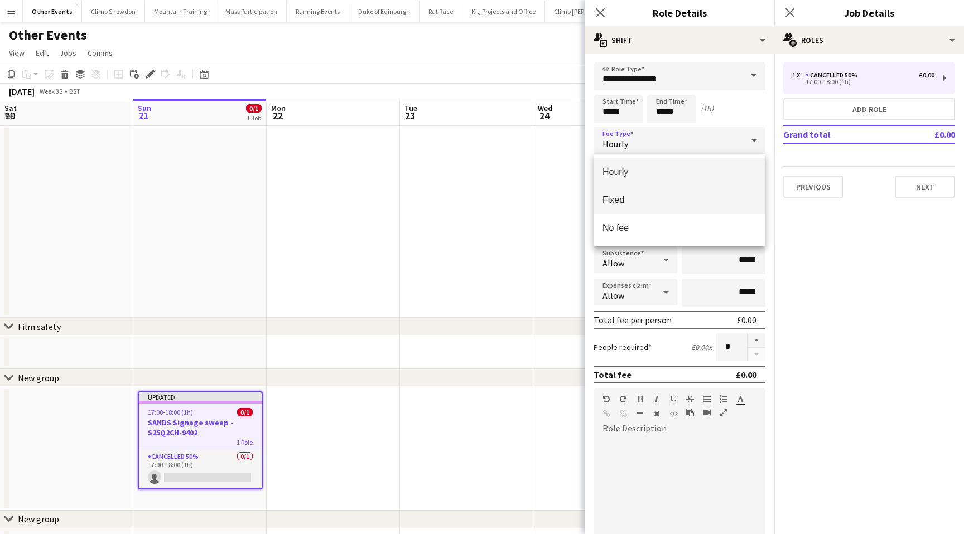
click at [660, 199] on span "Fixed" at bounding box center [679, 200] width 154 height 11
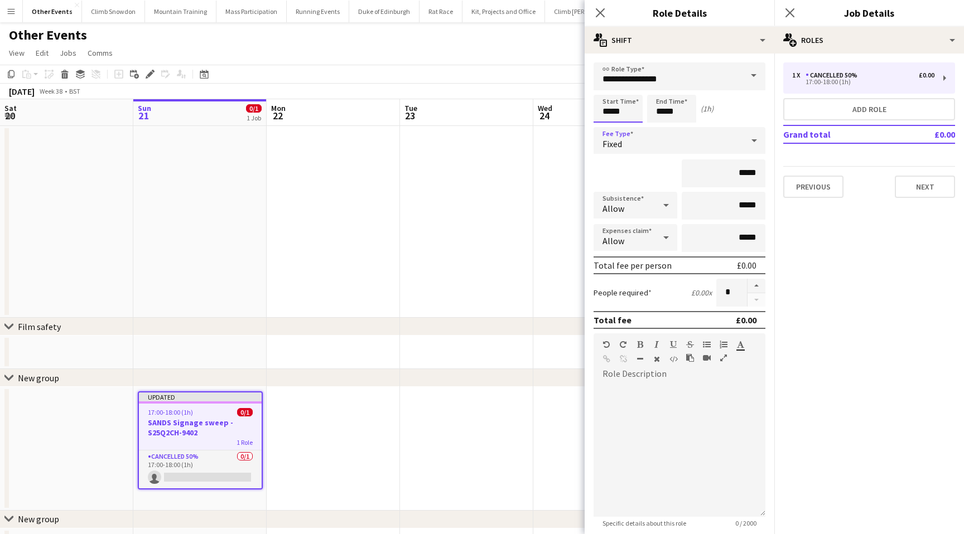
click at [627, 112] on input "*****" at bounding box center [617, 109] width 49 height 28
click at [677, 113] on input "*****" at bounding box center [671, 109] width 49 height 28
click at [737, 175] on input "*****" at bounding box center [724, 174] width 84 height 28
type input "*******"
click at [692, 435] on div at bounding box center [679, 450] width 172 height 134
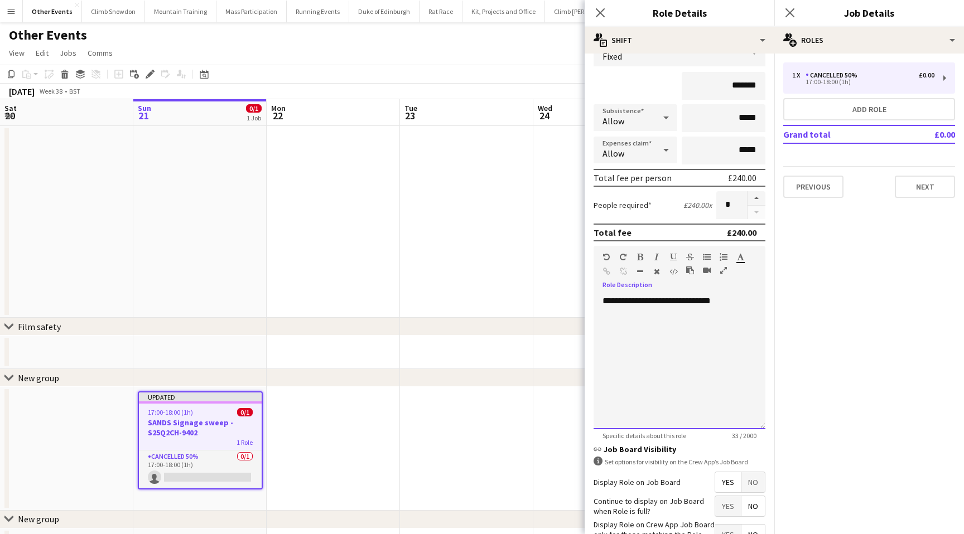
scroll to position [166, 0]
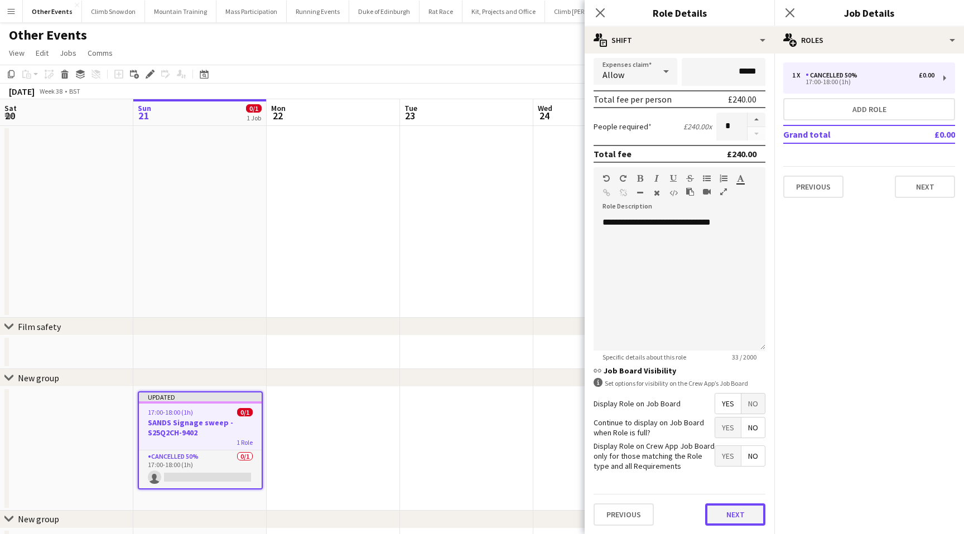
click at [742, 519] on button "Next" at bounding box center [735, 515] width 60 height 22
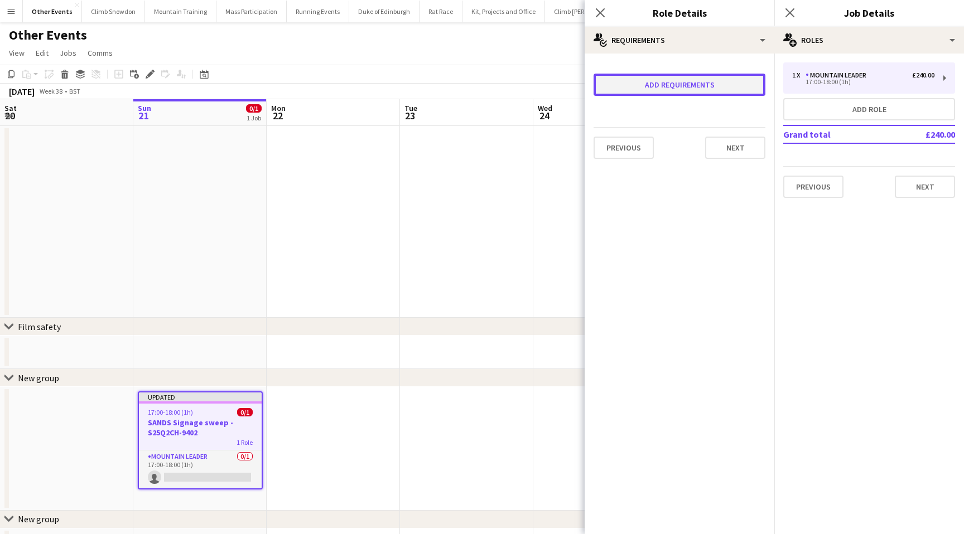
click at [682, 88] on button "Add requirements" at bounding box center [679, 85] width 172 height 22
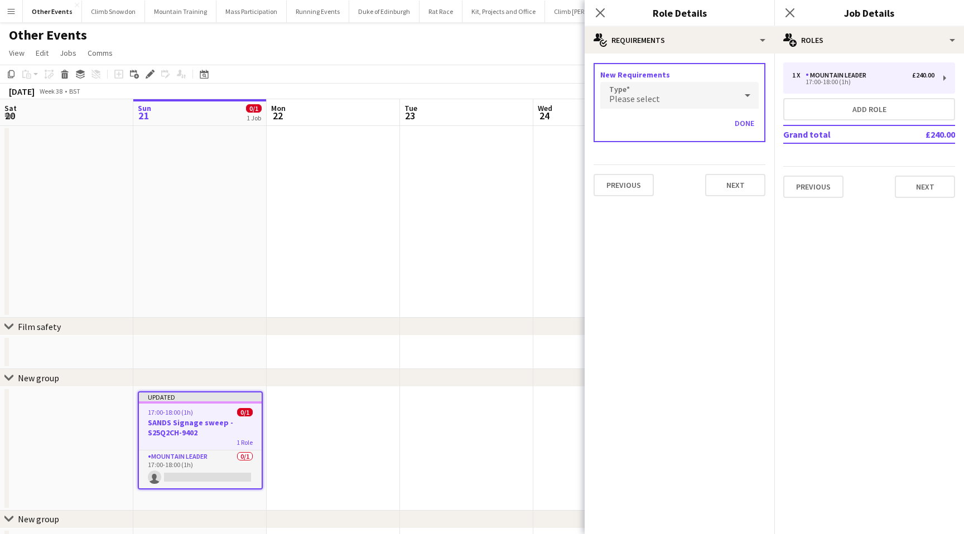
click at [670, 98] on div "Please select" at bounding box center [668, 95] width 136 height 27
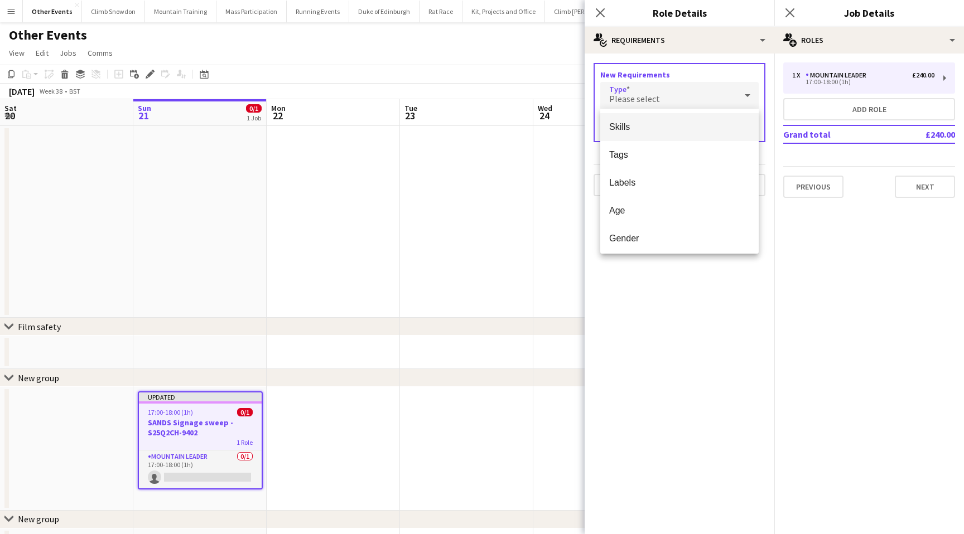
click at [652, 126] on span "Skills" at bounding box center [679, 127] width 141 height 11
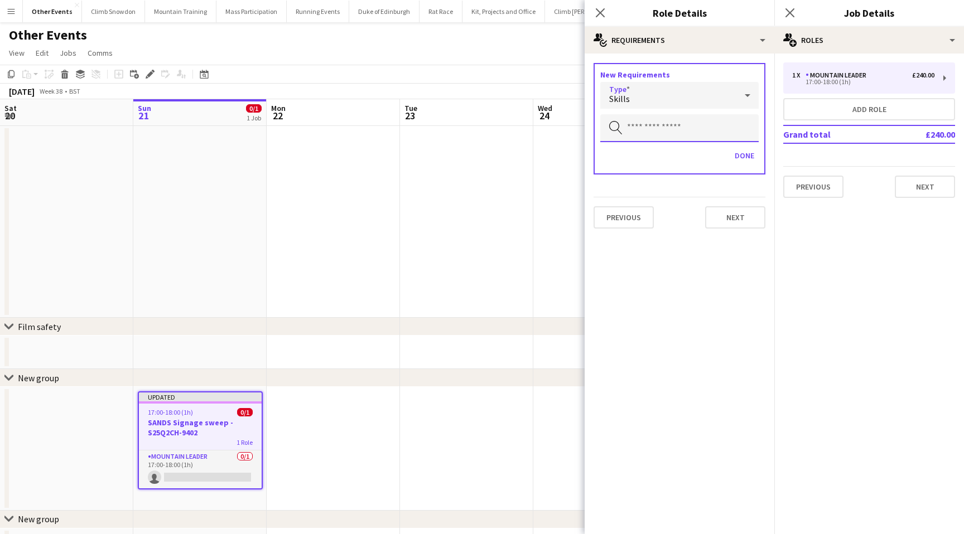
click at [654, 132] on input "text" at bounding box center [679, 128] width 158 height 28
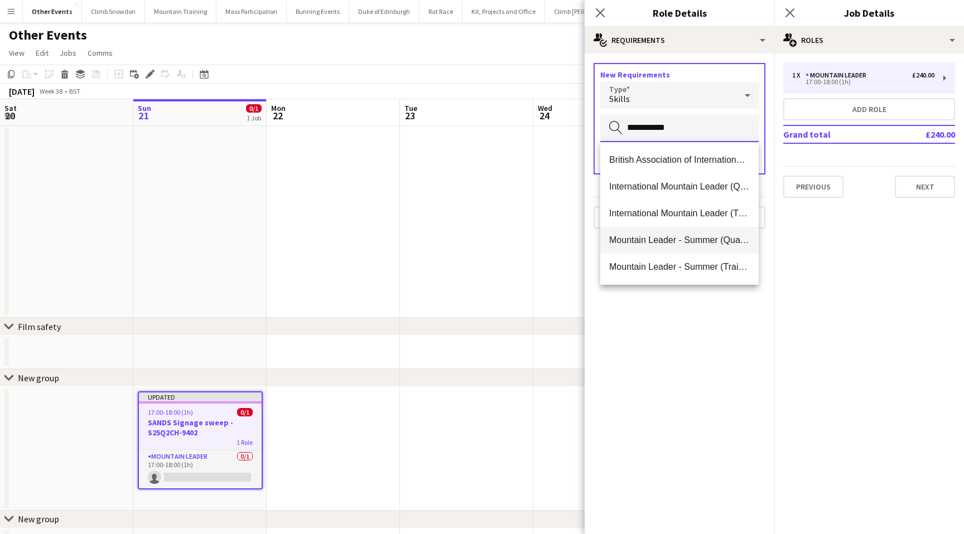
type input "**********"
click at [662, 239] on span "Mountain Leader - Summer (Qualified)" at bounding box center [679, 240] width 141 height 11
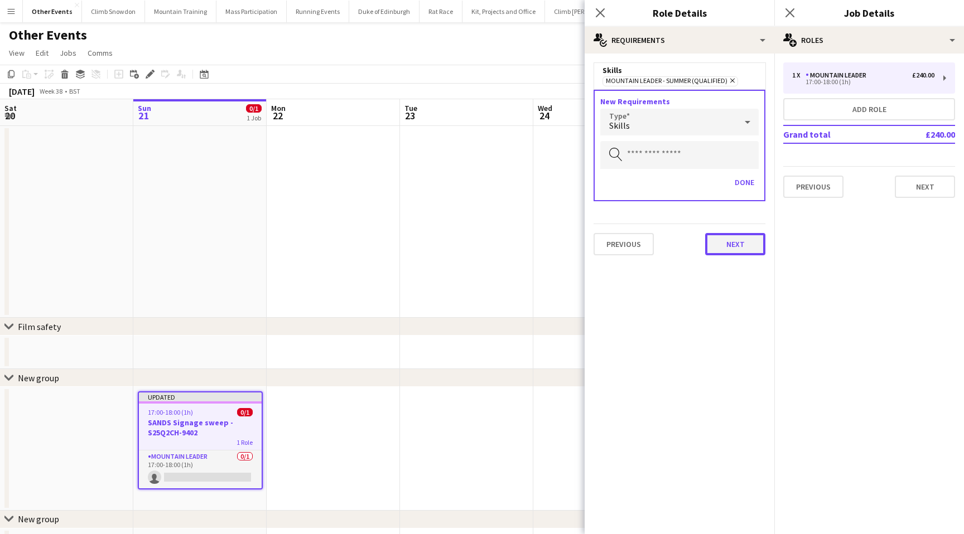
click at [740, 242] on button "Next" at bounding box center [735, 244] width 60 height 22
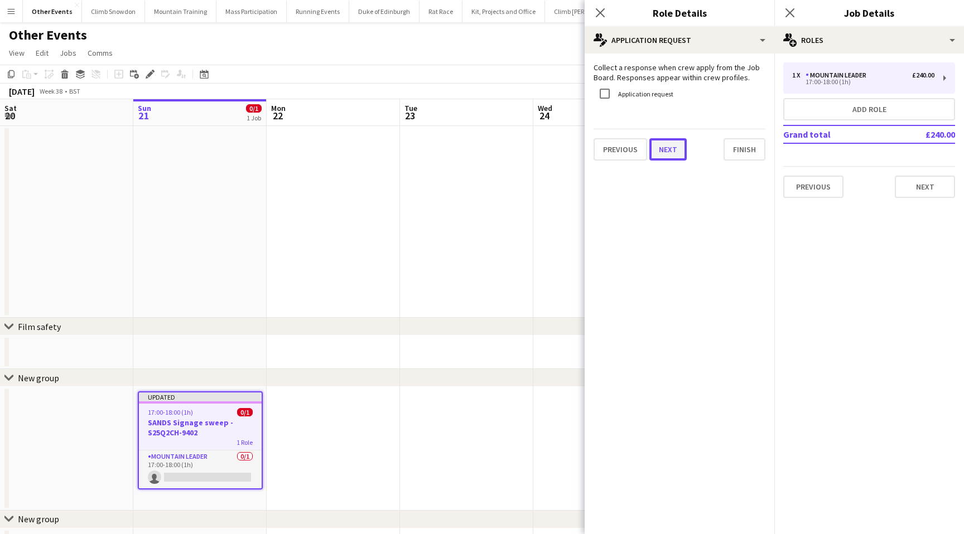
click at [672, 151] on button "Next" at bounding box center [667, 149] width 37 height 22
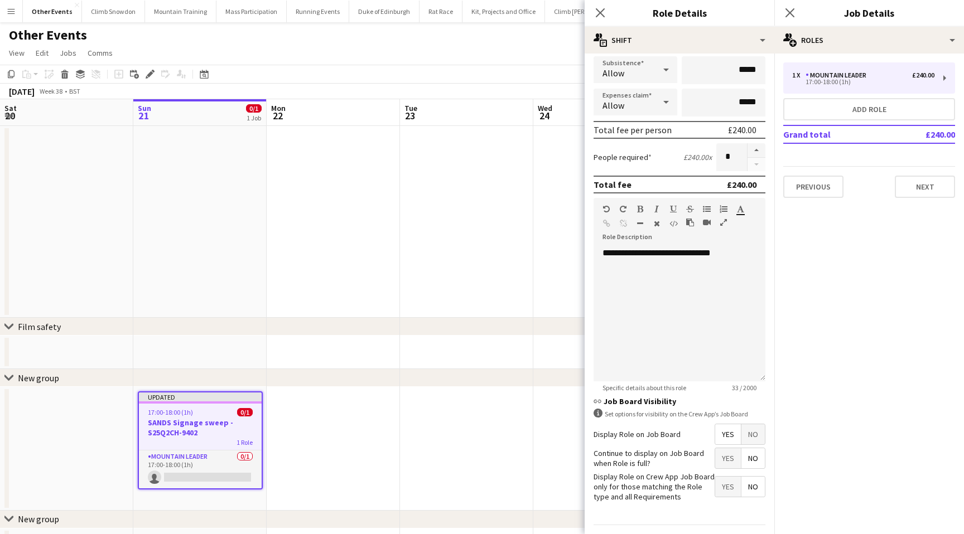
scroll to position [166, 0]
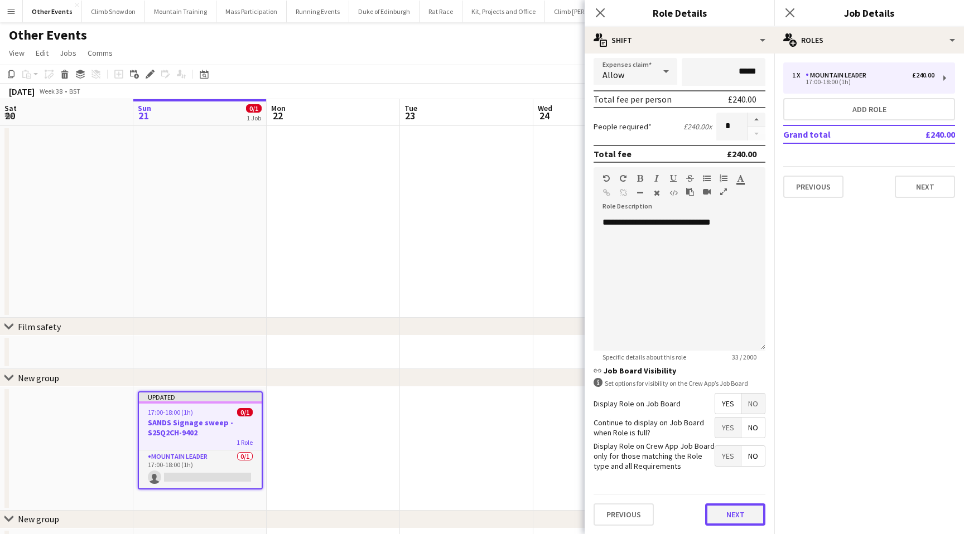
click at [733, 516] on button "Next" at bounding box center [735, 515] width 60 height 22
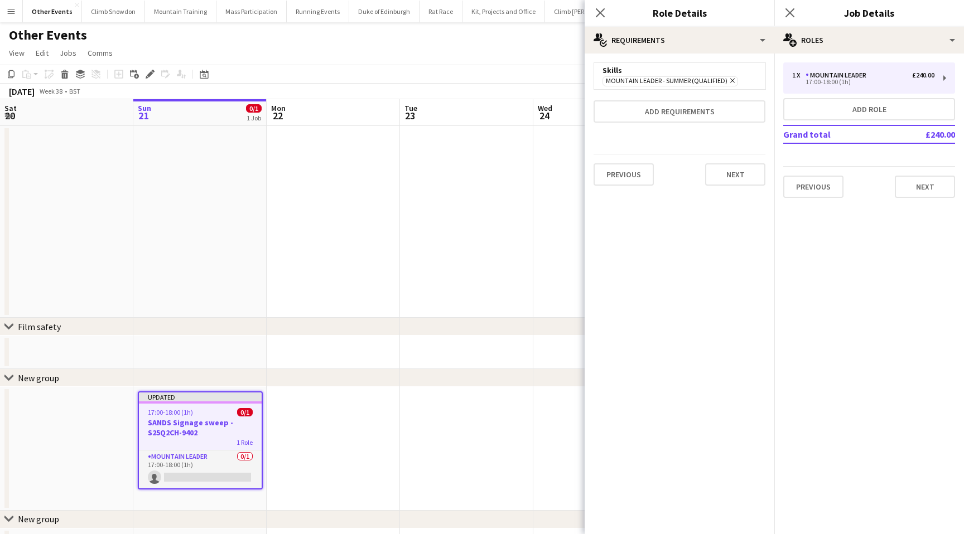
scroll to position [0, 0]
click at [734, 177] on button "Next" at bounding box center [735, 174] width 60 height 22
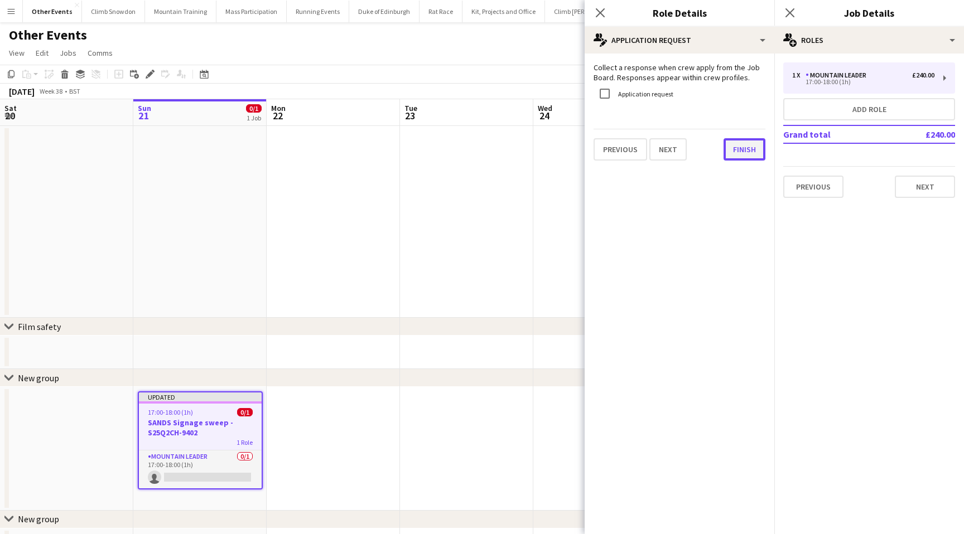
click at [746, 146] on button "Finish" at bounding box center [744, 149] width 42 height 22
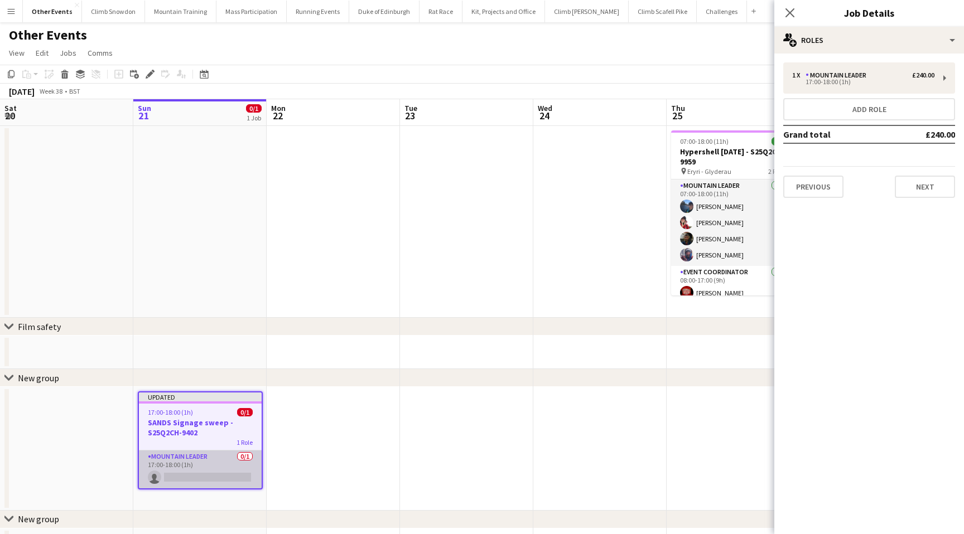
click at [197, 474] on app-card-role "Mountain Leader 0/1 17:00-18:00 (1h) single-neutral-actions" at bounding box center [200, 470] width 123 height 38
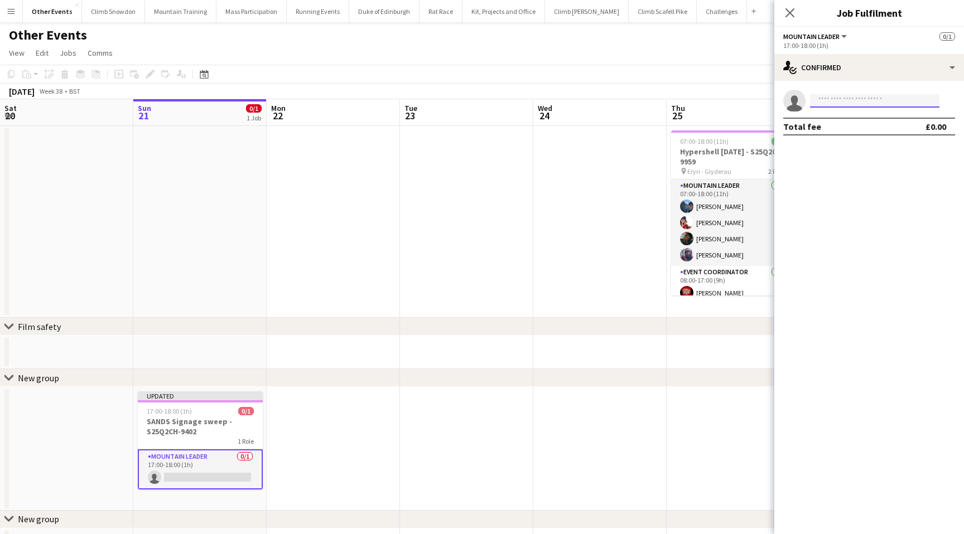
click at [884, 100] on input at bounding box center [874, 100] width 129 height 13
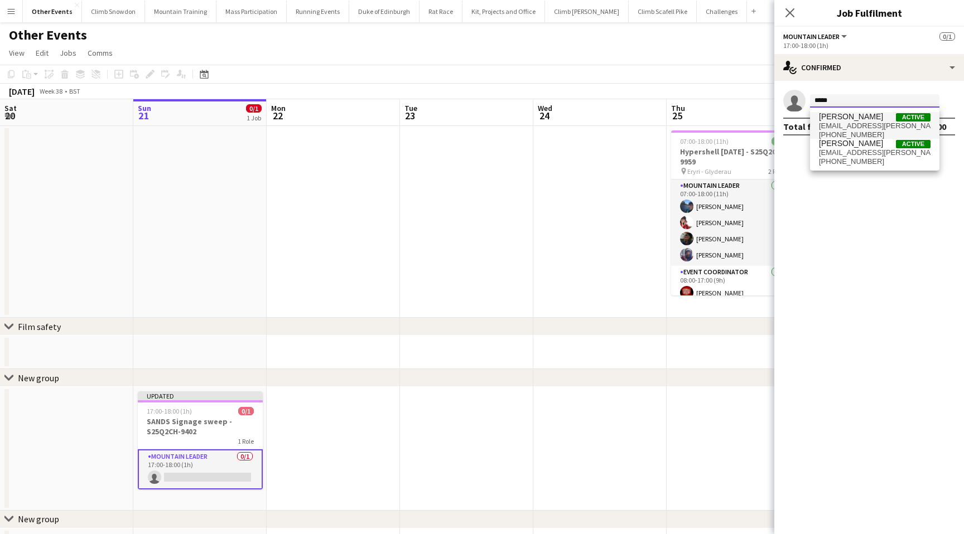
type input "*****"
click at [868, 119] on span "Barney Ashton" at bounding box center [851, 116] width 64 height 9
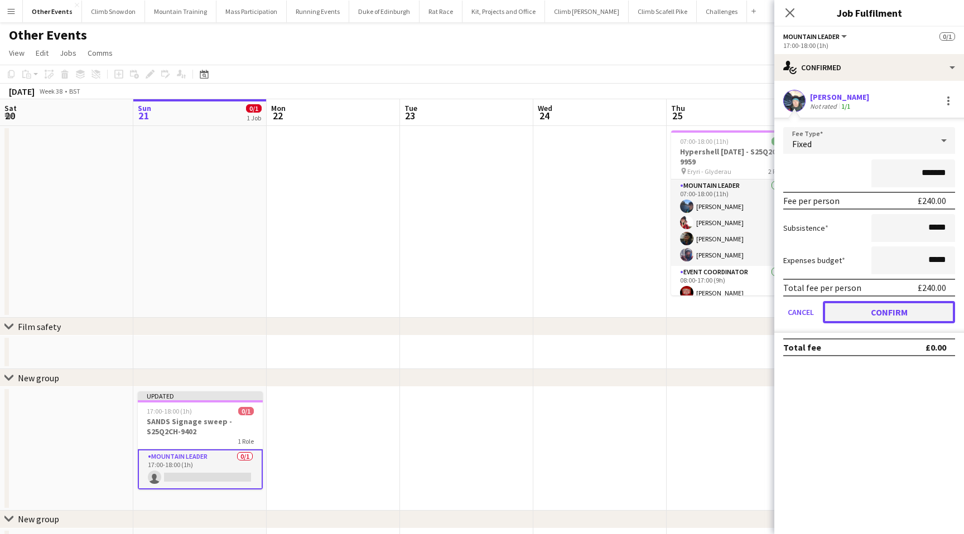
click at [885, 310] on button "Confirm" at bounding box center [889, 312] width 132 height 22
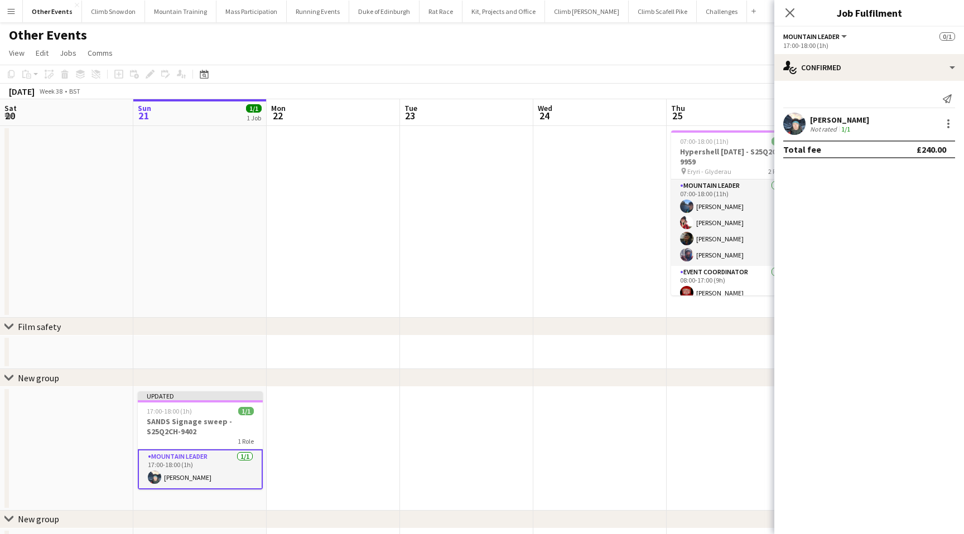
click at [822, 119] on div "Barney Ashton" at bounding box center [839, 120] width 59 height 10
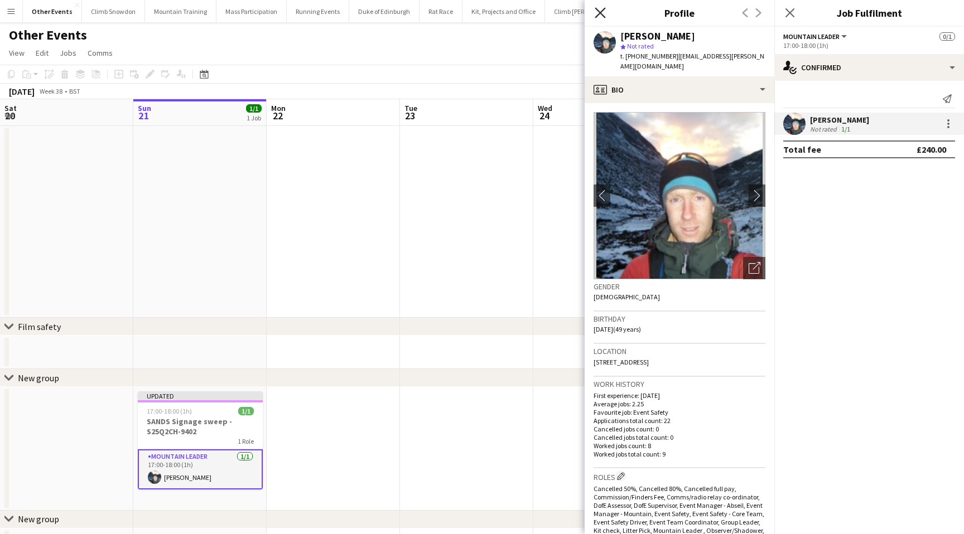
click at [604, 11] on icon "Close pop-in" at bounding box center [600, 12] width 11 height 11
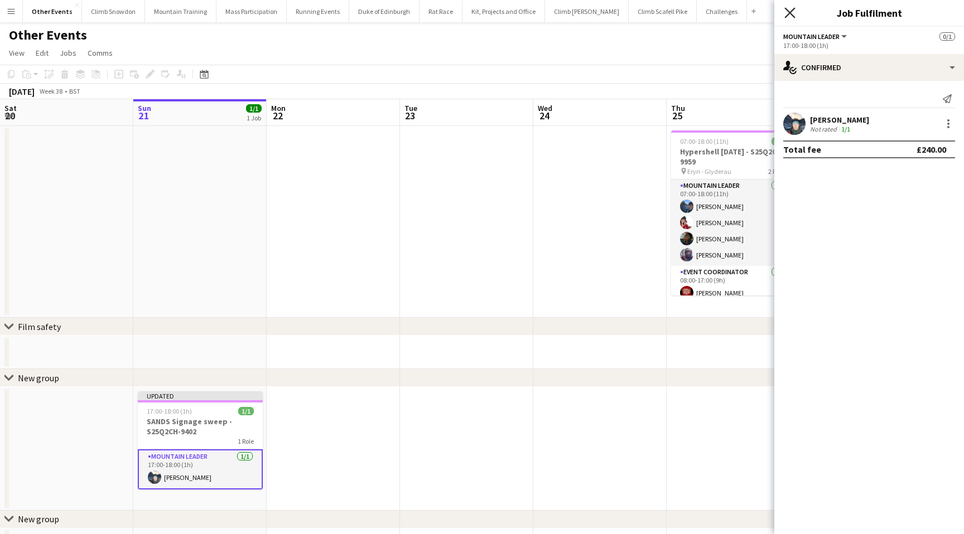
click at [792, 11] on icon "Close pop-in" at bounding box center [789, 12] width 11 height 11
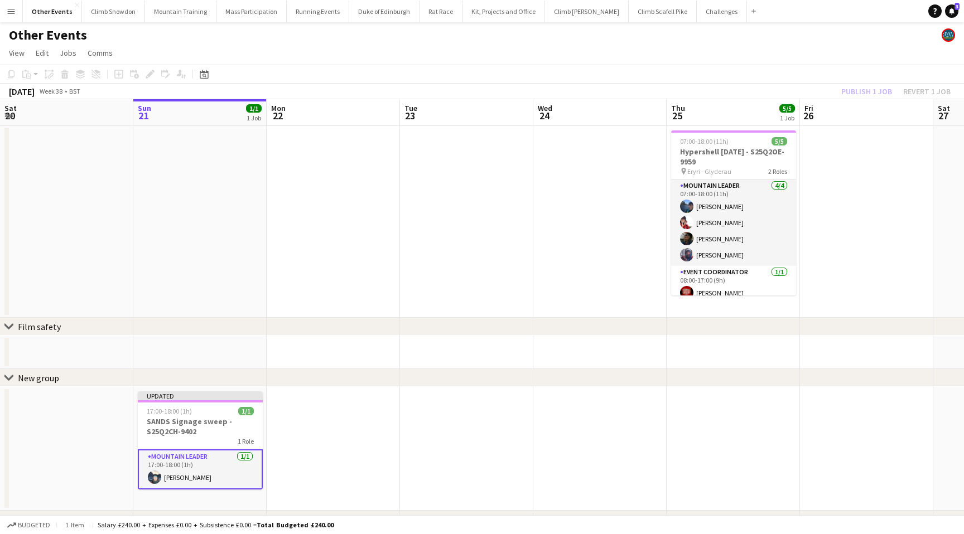
click at [881, 92] on div "Publish 1 job Revert 1 job" at bounding box center [896, 91] width 136 height 15
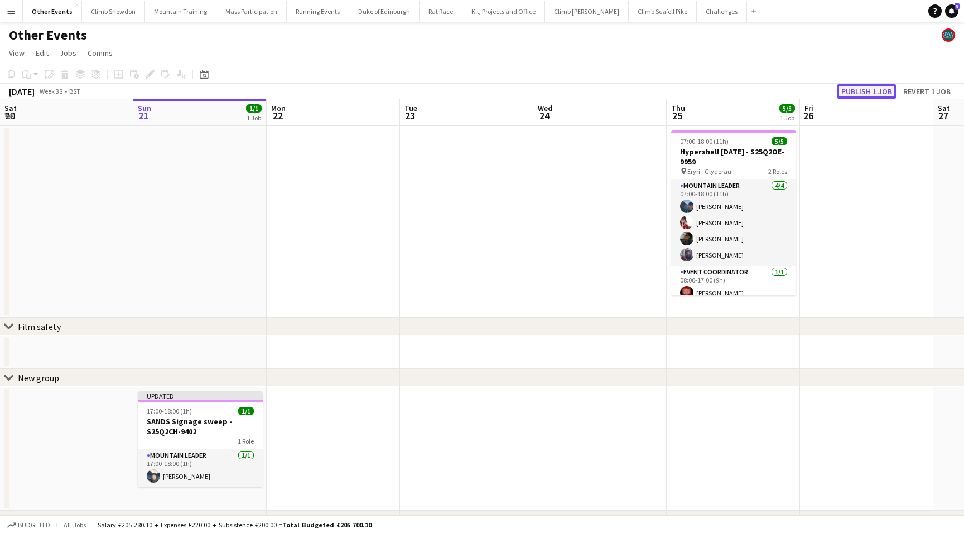
click at [876, 92] on button "Publish 1 job" at bounding box center [867, 91] width 60 height 15
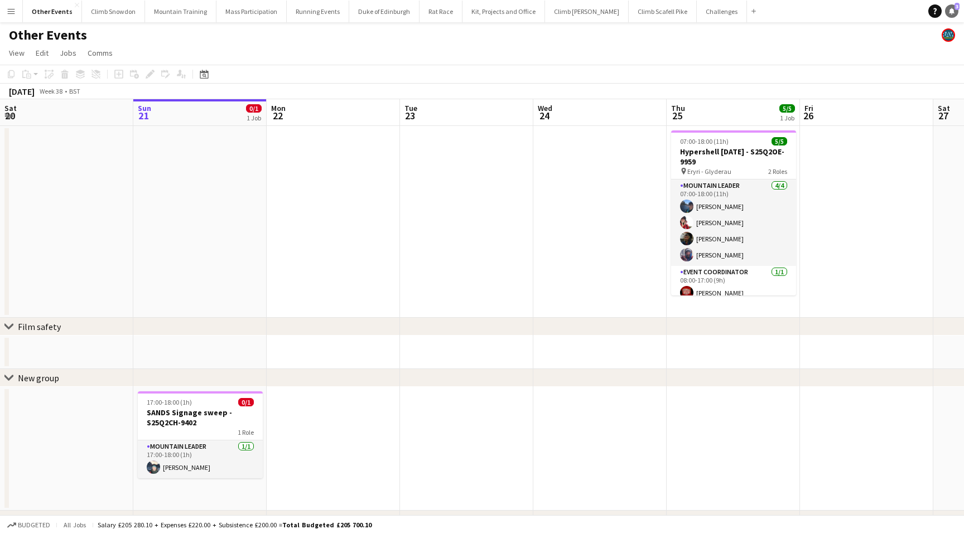
click at [956, 13] on link "Notifications 3" at bounding box center [951, 10] width 13 height 13
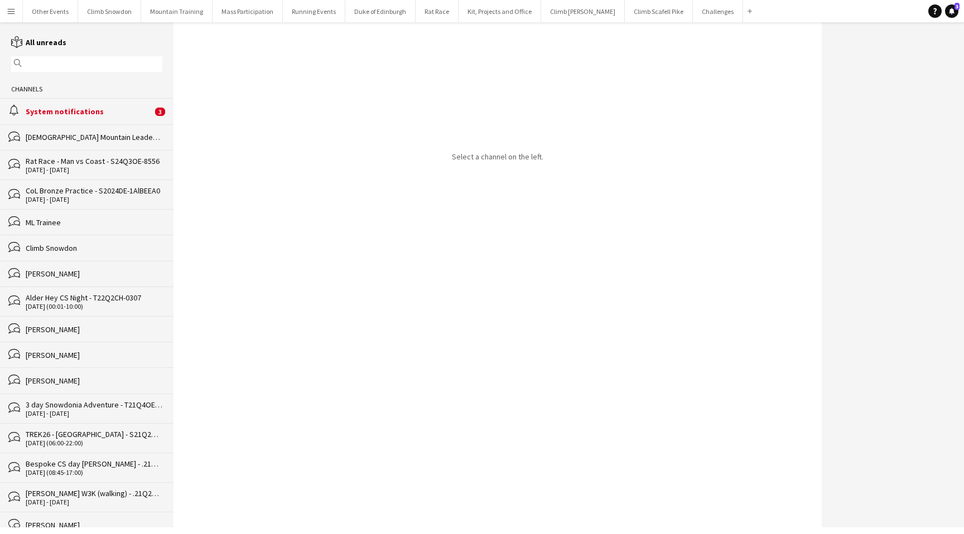
click at [77, 113] on div "System notifications" at bounding box center [89, 112] width 127 height 10
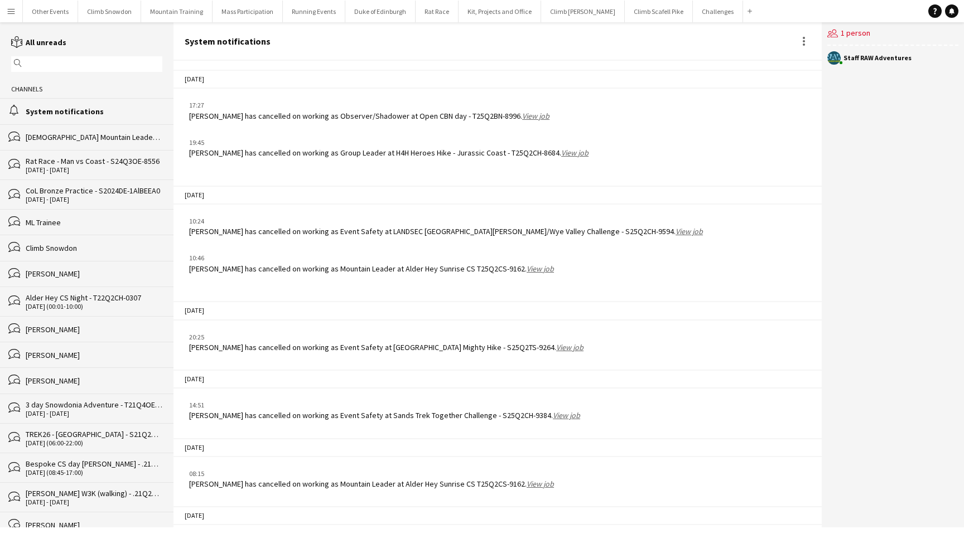
scroll to position [1422, 0]
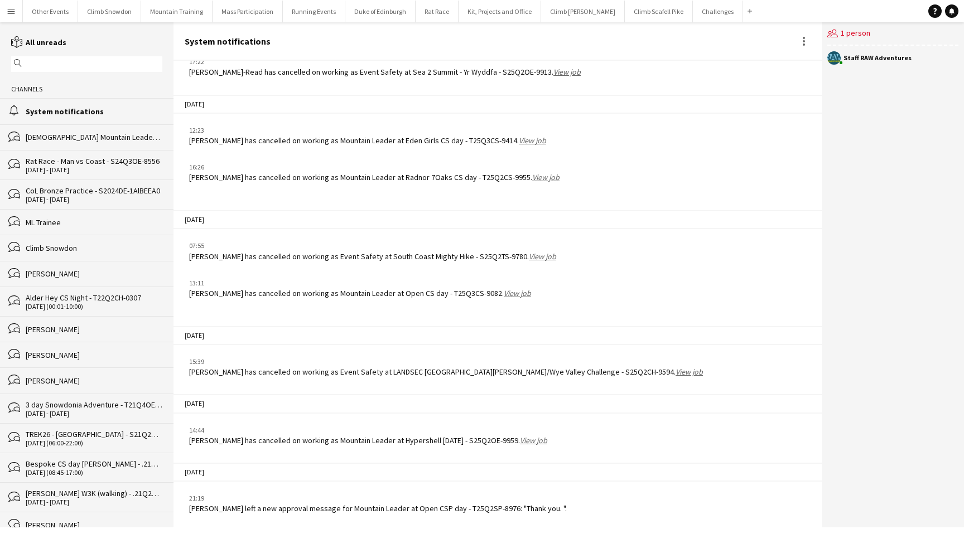
click at [14, 7] on app-icon "Menu" at bounding box center [11, 11] width 9 height 9
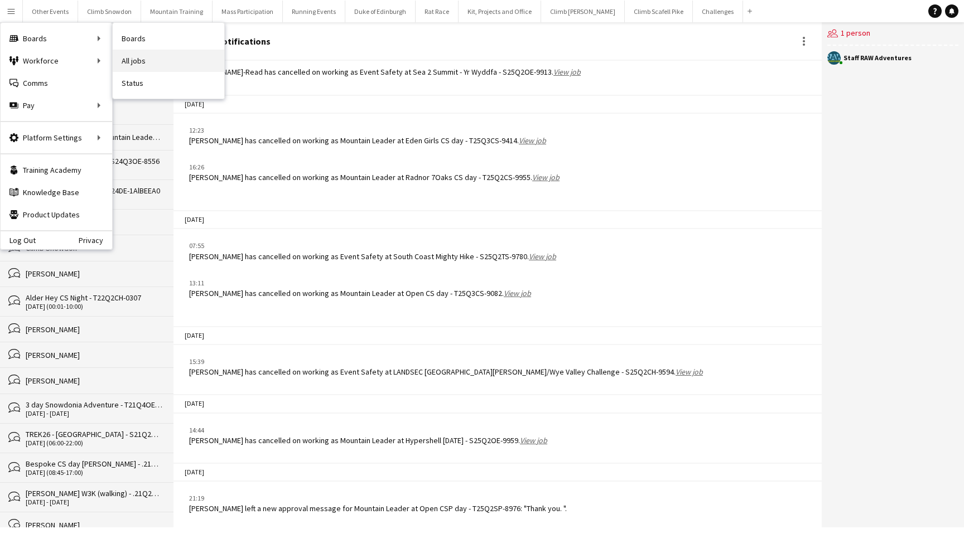
click at [129, 59] on link "All jobs" at bounding box center [169, 61] width 112 height 22
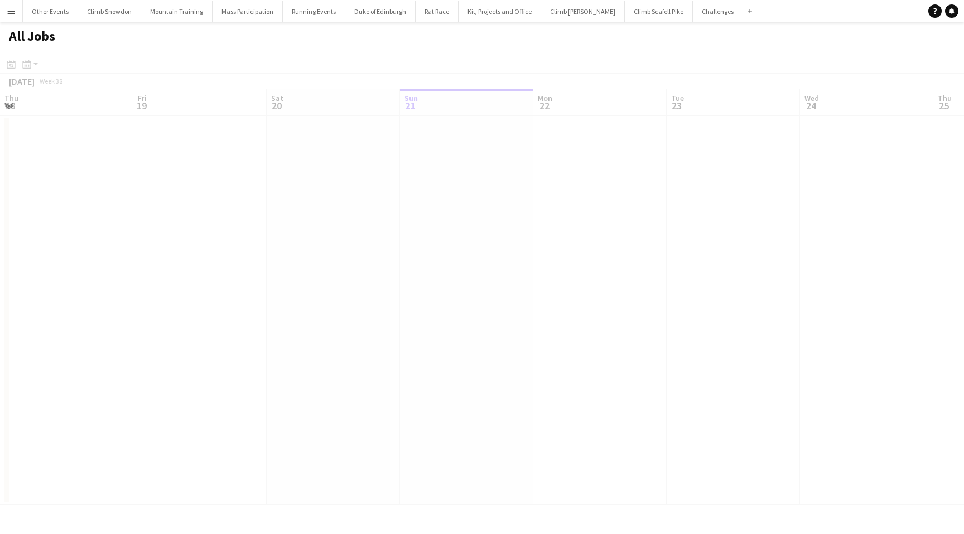
scroll to position [0, 267]
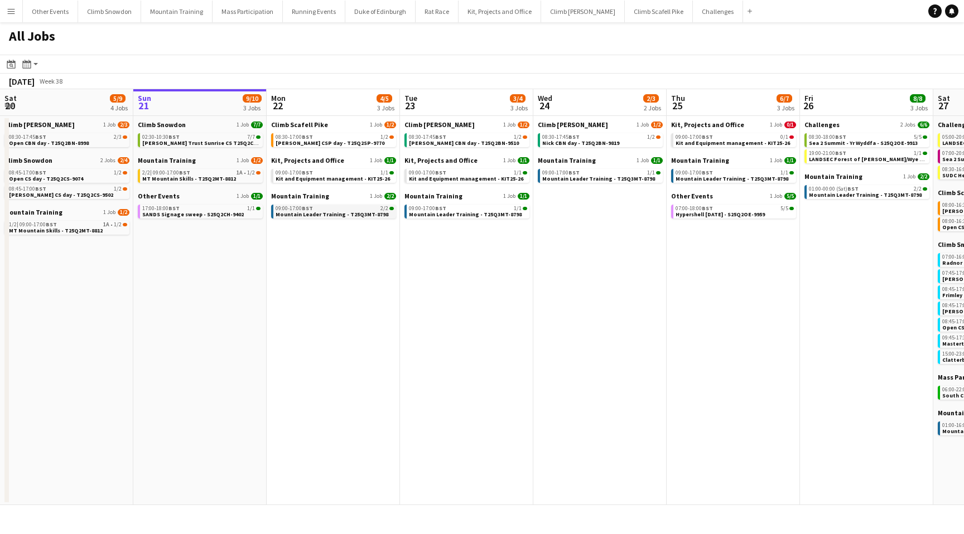
click at [331, 213] on span "Mountain Leader Training - T25Q3MT-8798" at bounding box center [332, 214] width 113 height 7
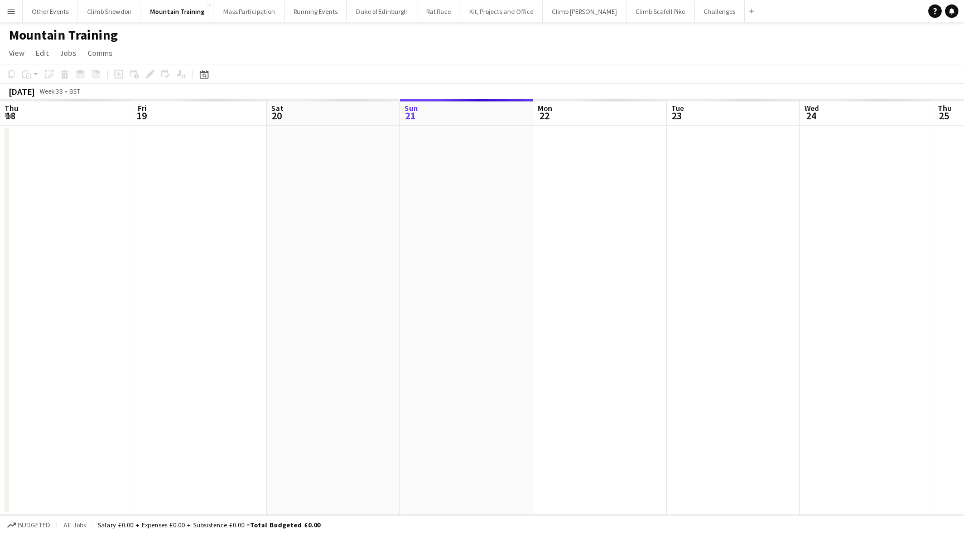
scroll to position [0, 384]
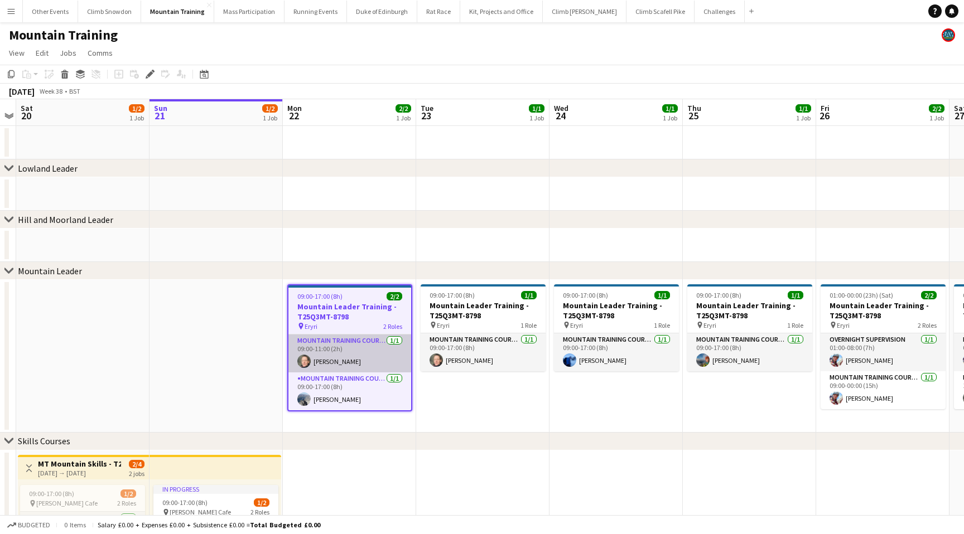
click at [364, 360] on app-card-role "Mountain Training Course Director [DATE] 09:00-11:00 (2h) [PERSON_NAME]" at bounding box center [349, 354] width 123 height 38
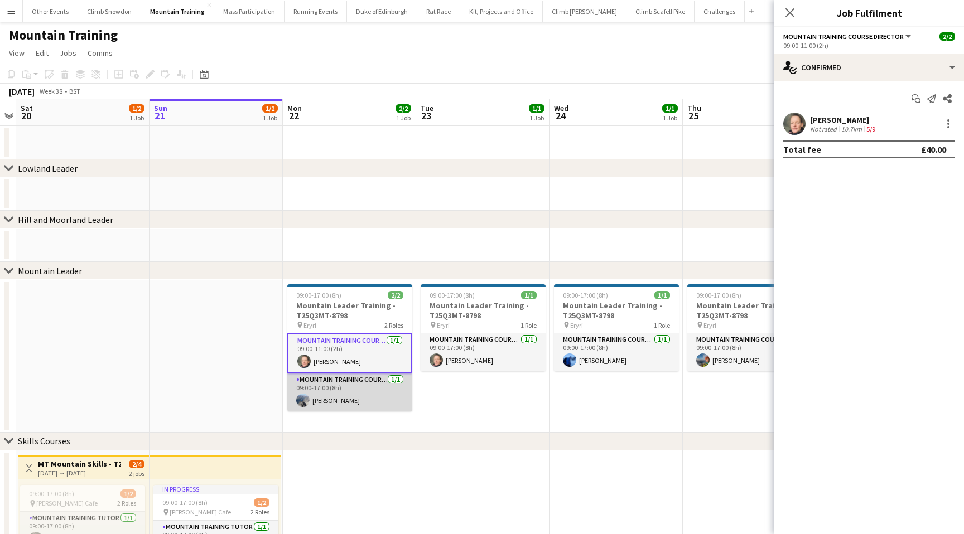
click at [364, 397] on app-card-role "Mountain Training Course Staff [DATE] 09:00-17:00 (8h) [PERSON_NAME]" at bounding box center [349, 393] width 125 height 38
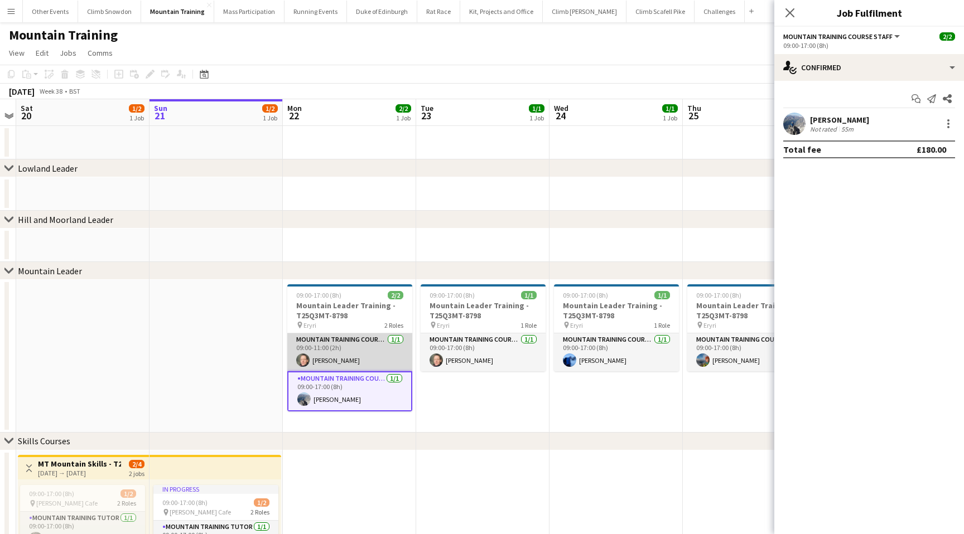
click at [360, 350] on app-card-role "Mountain Training Course Director [DATE] 09:00-11:00 (2h) [PERSON_NAME]" at bounding box center [349, 353] width 125 height 38
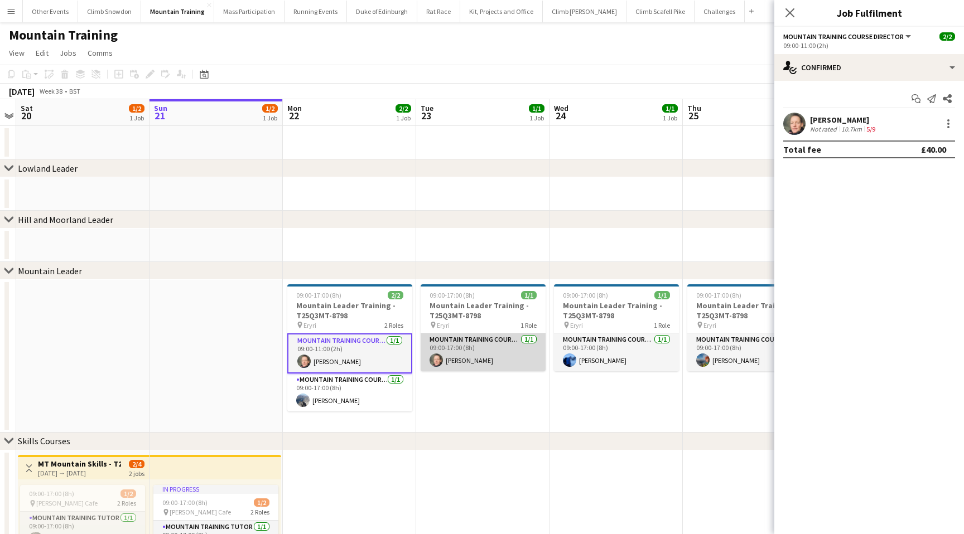
click at [466, 351] on app-card-role "Mountain Training Course Director [DATE] 09:00-17:00 (8h) [PERSON_NAME]" at bounding box center [483, 353] width 125 height 38
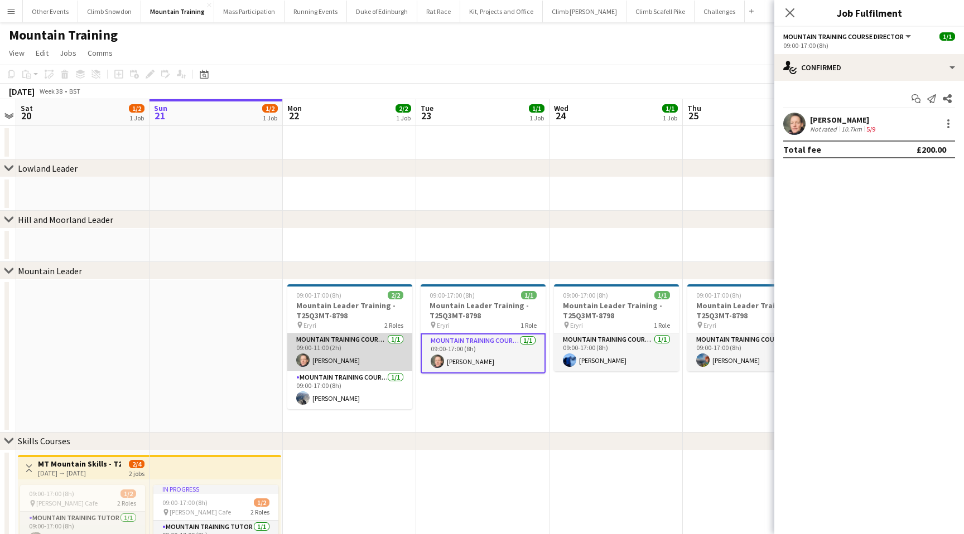
click at [330, 345] on app-card-role "Mountain Training Course Director [DATE] 09:00-11:00 (2h) [PERSON_NAME]" at bounding box center [349, 353] width 125 height 38
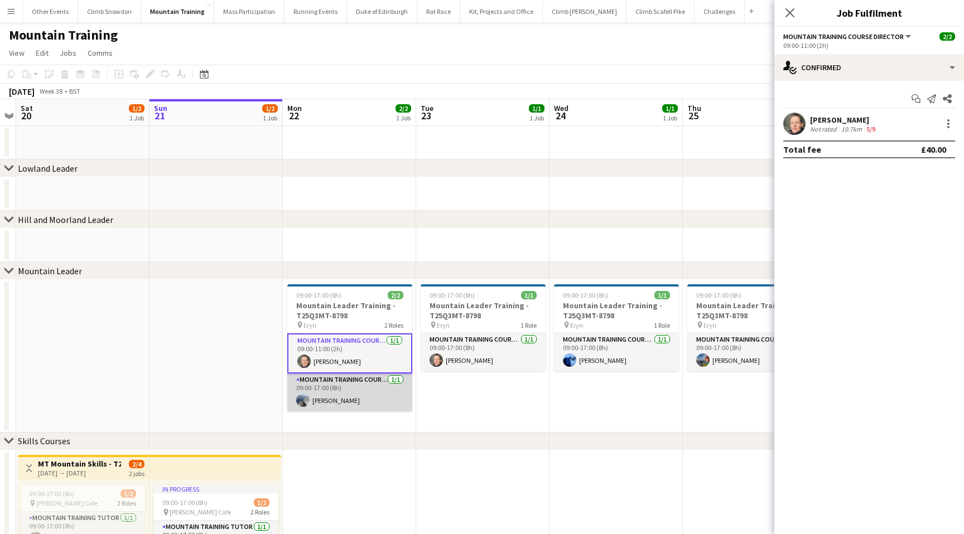
click at [363, 386] on app-card-role "Mountain Training Course Staff [DATE] 09:00-17:00 (8h) [PERSON_NAME]" at bounding box center [349, 393] width 125 height 38
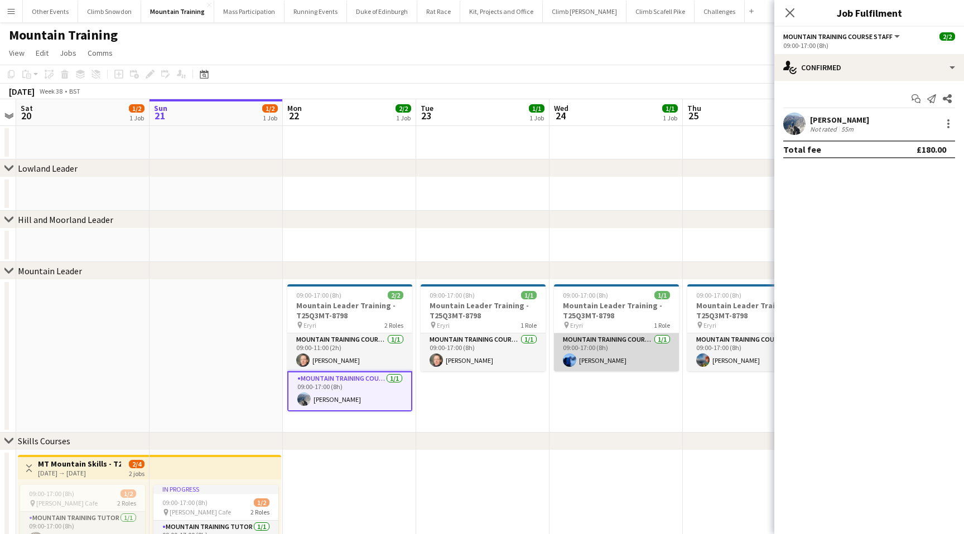
click at [623, 350] on app-card-role "Mountain Training Course Staff [DATE] 09:00-17:00 (8h) [PERSON_NAME]" at bounding box center [616, 353] width 125 height 38
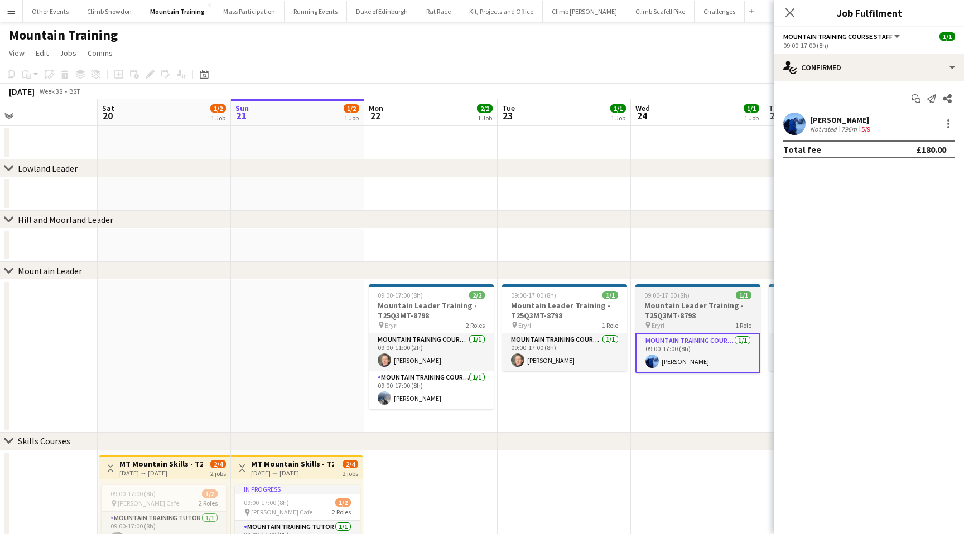
scroll to position [0, 319]
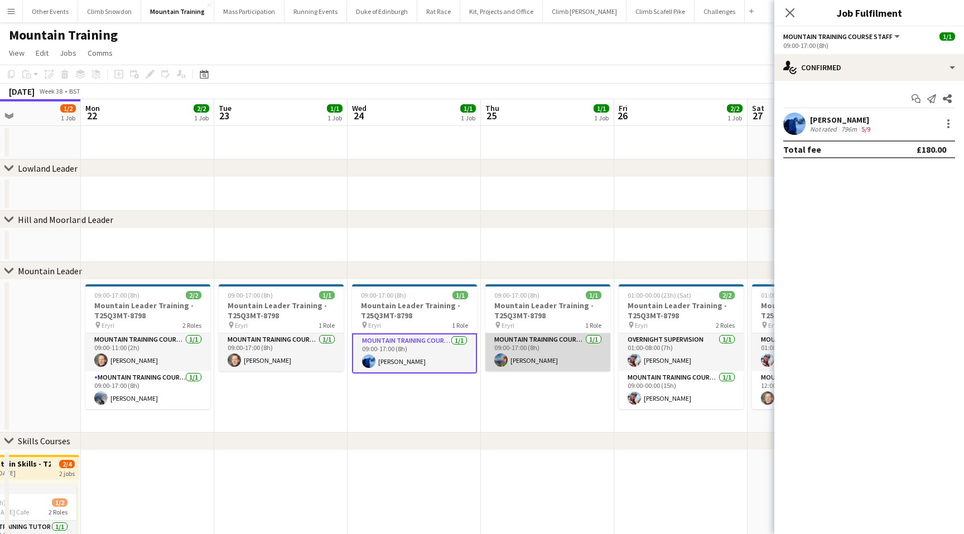
click at [572, 353] on app-card-role "Mountain Training Course Staff [DATE] 09:00-17:00 (8h) [PERSON_NAME]" at bounding box center [547, 353] width 125 height 38
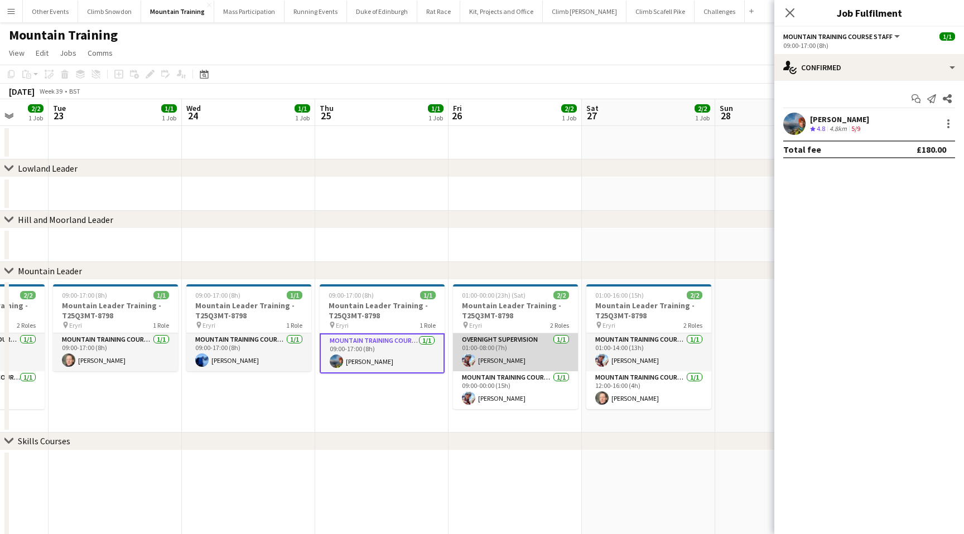
scroll to position [0, 486]
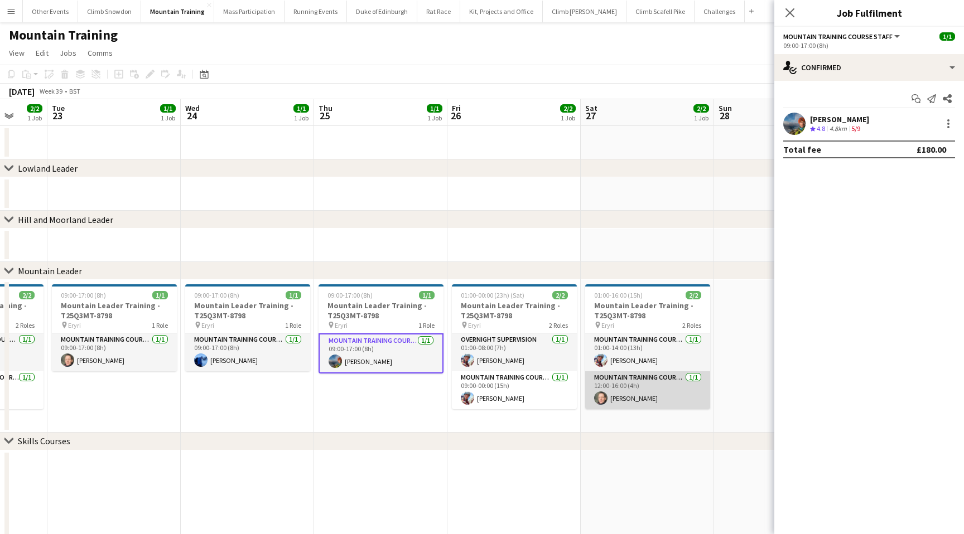
click at [665, 389] on app-card-role "Mountain Training Course Director [DATE] 12:00-16:00 (4h) [PERSON_NAME]" at bounding box center [647, 390] width 125 height 38
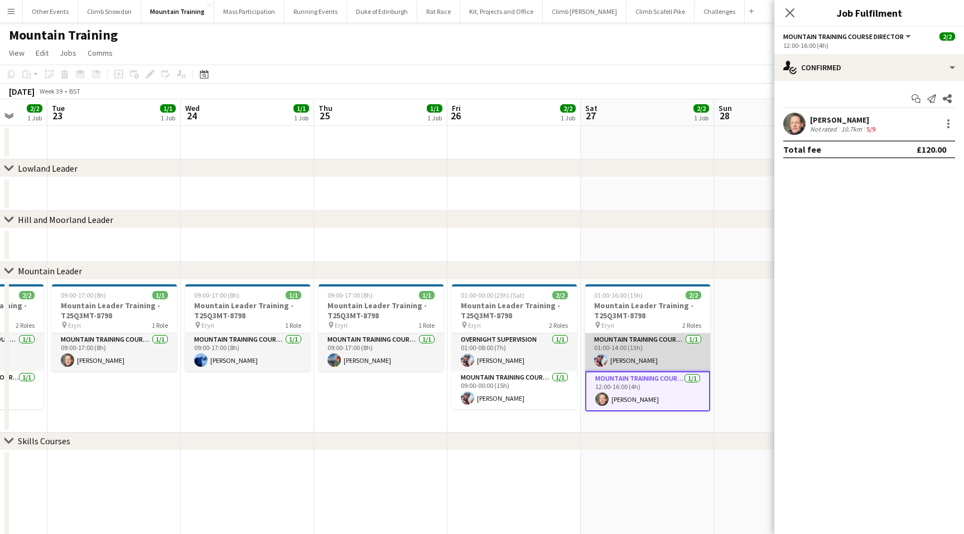
click at [665, 346] on app-card-role "Mountain Training Course Staff [DATE] 01:00-14:00 (13h) [PERSON_NAME]" at bounding box center [647, 353] width 125 height 38
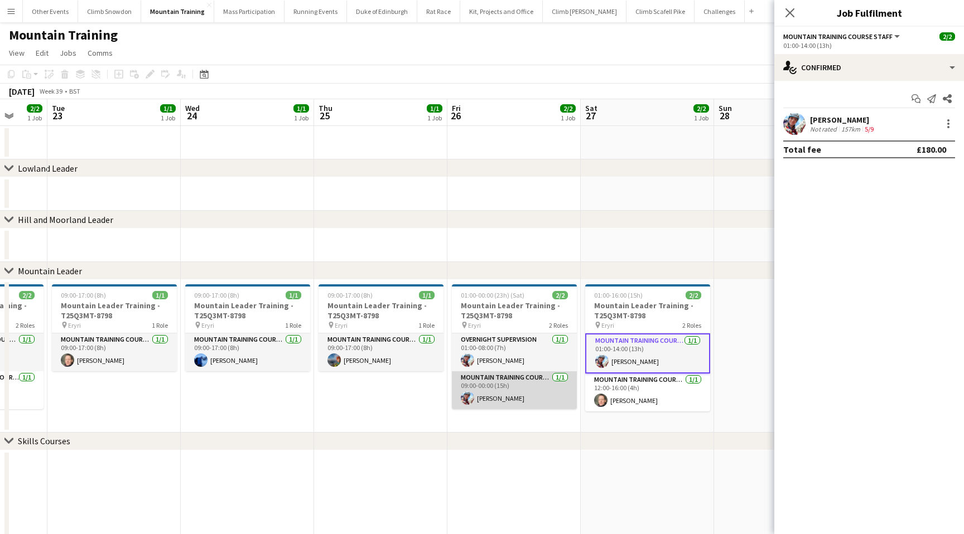
click at [540, 393] on app-card-role "Mountain Training Course Staff [DATE] 09:00-00:00 (15h) [PERSON_NAME]" at bounding box center [514, 390] width 125 height 38
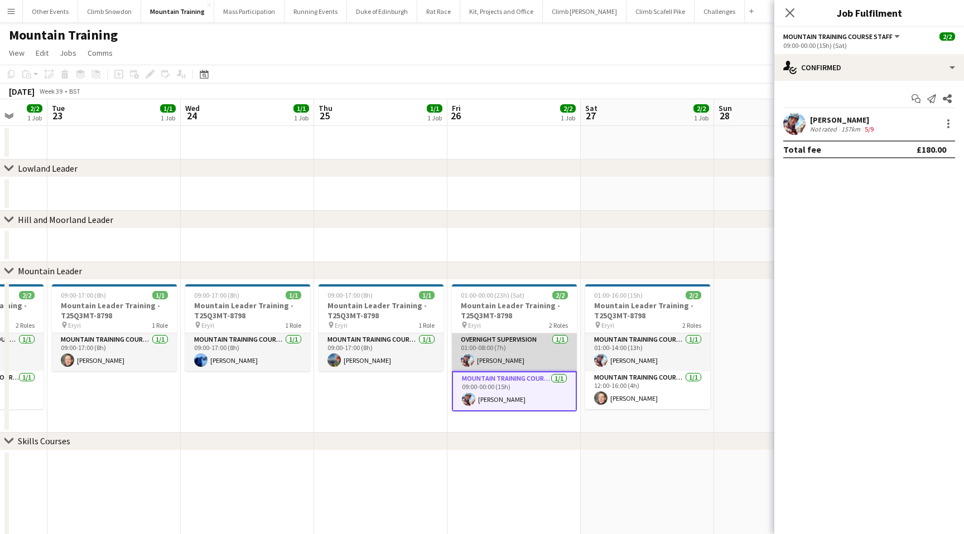
click at [530, 346] on app-card-role "Overnight Supervision [DATE] 01:00-08:00 (7h) [PERSON_NAME]" at bounding box center [514, 353] width 125 height 38
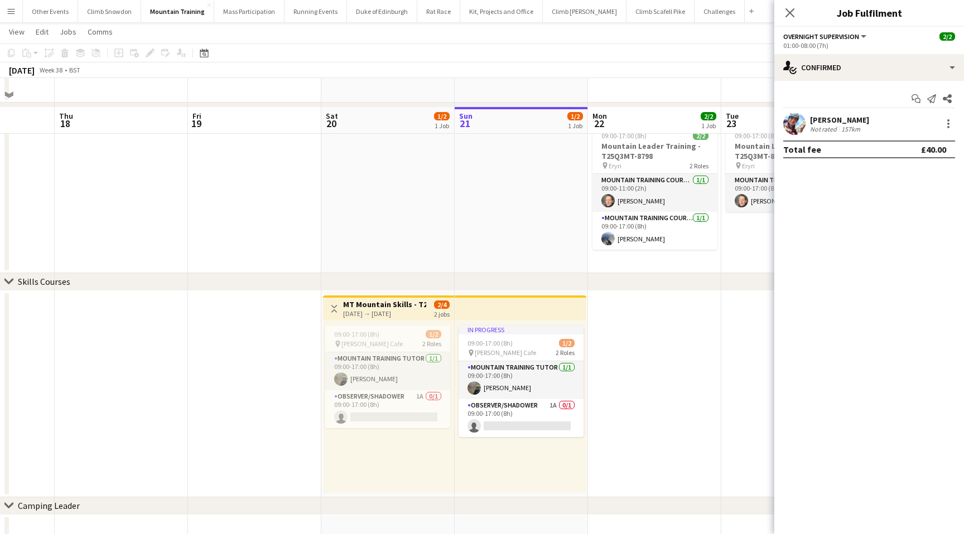
scroll to position [191, 0]
